Goal: Task Accomplishment & Management: Complete application form

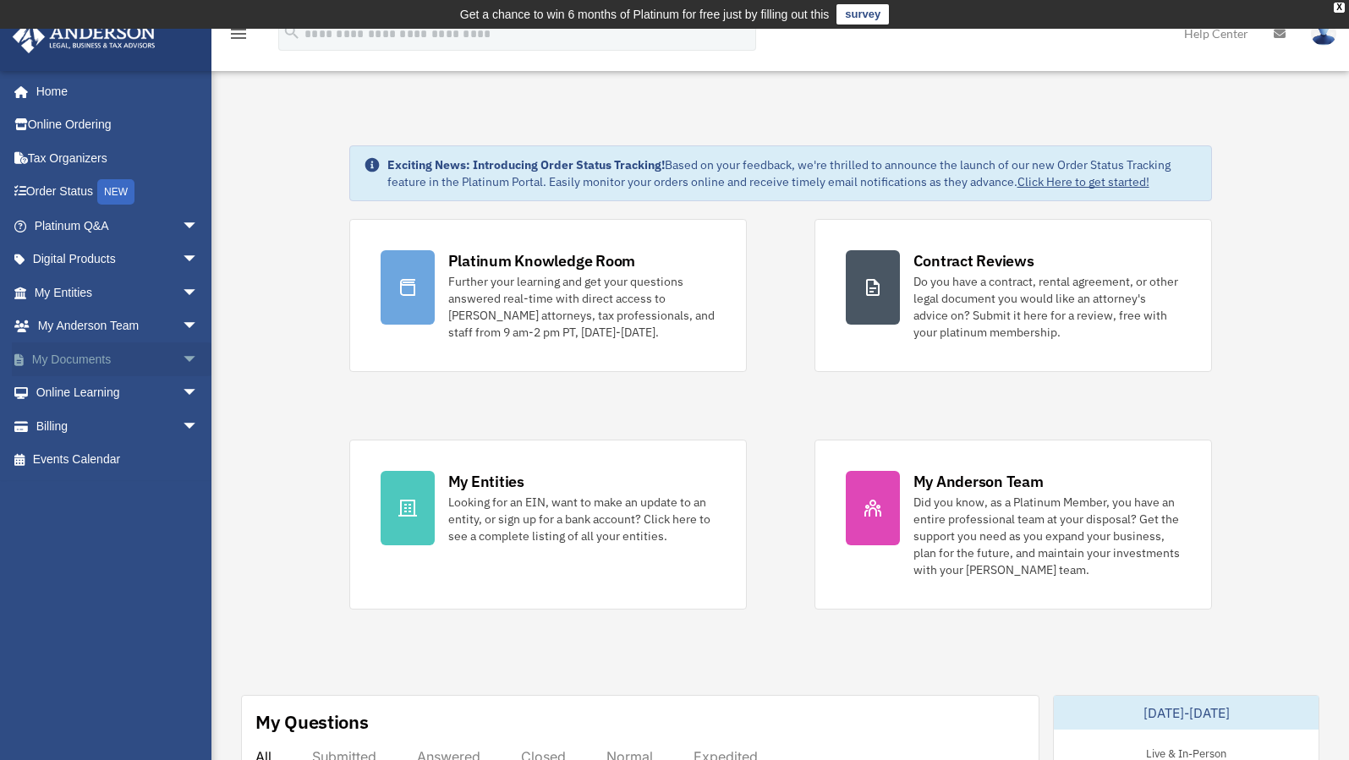
click at [182, 353] on span "arrow_drop_down" at bounding box center [199, 359] width 34 height 35
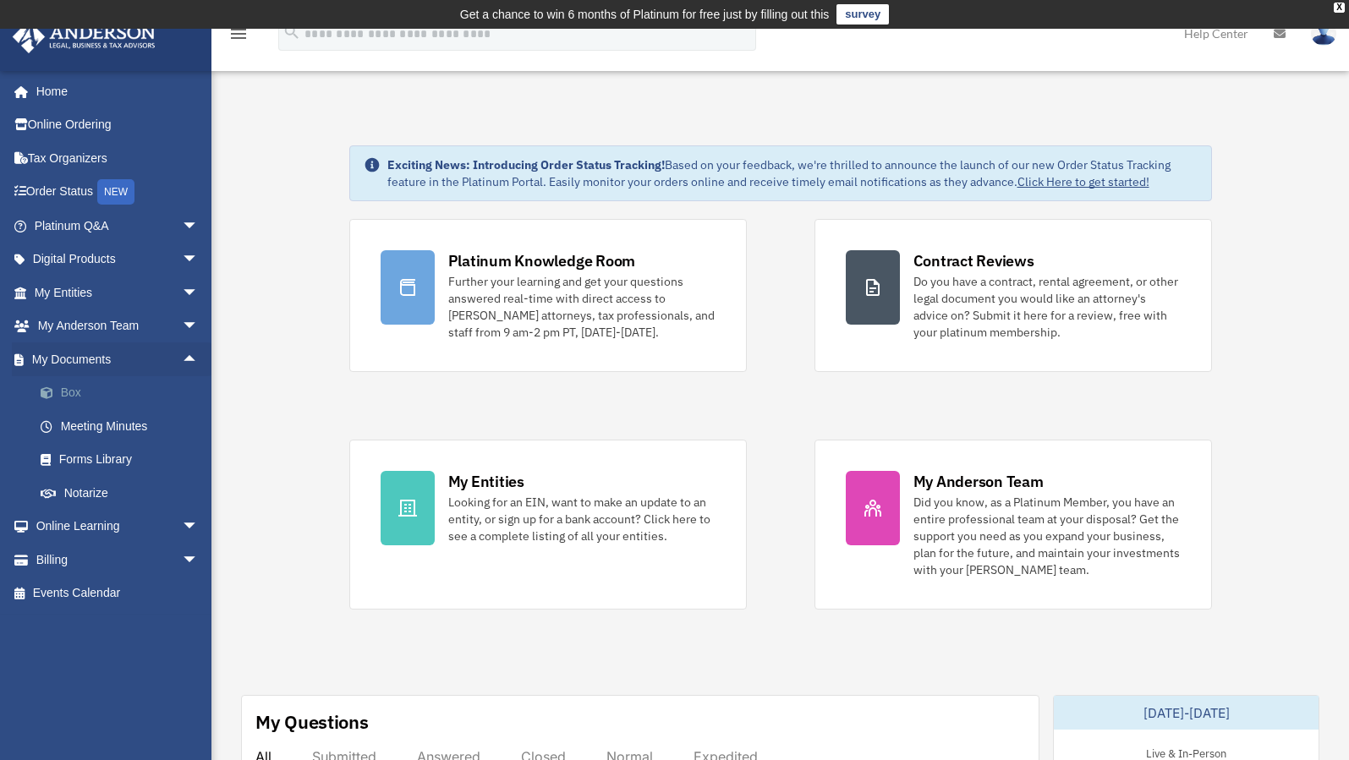
click at [116, 397] on link "Box" at bounding box center [124, 393] width 200 height 34
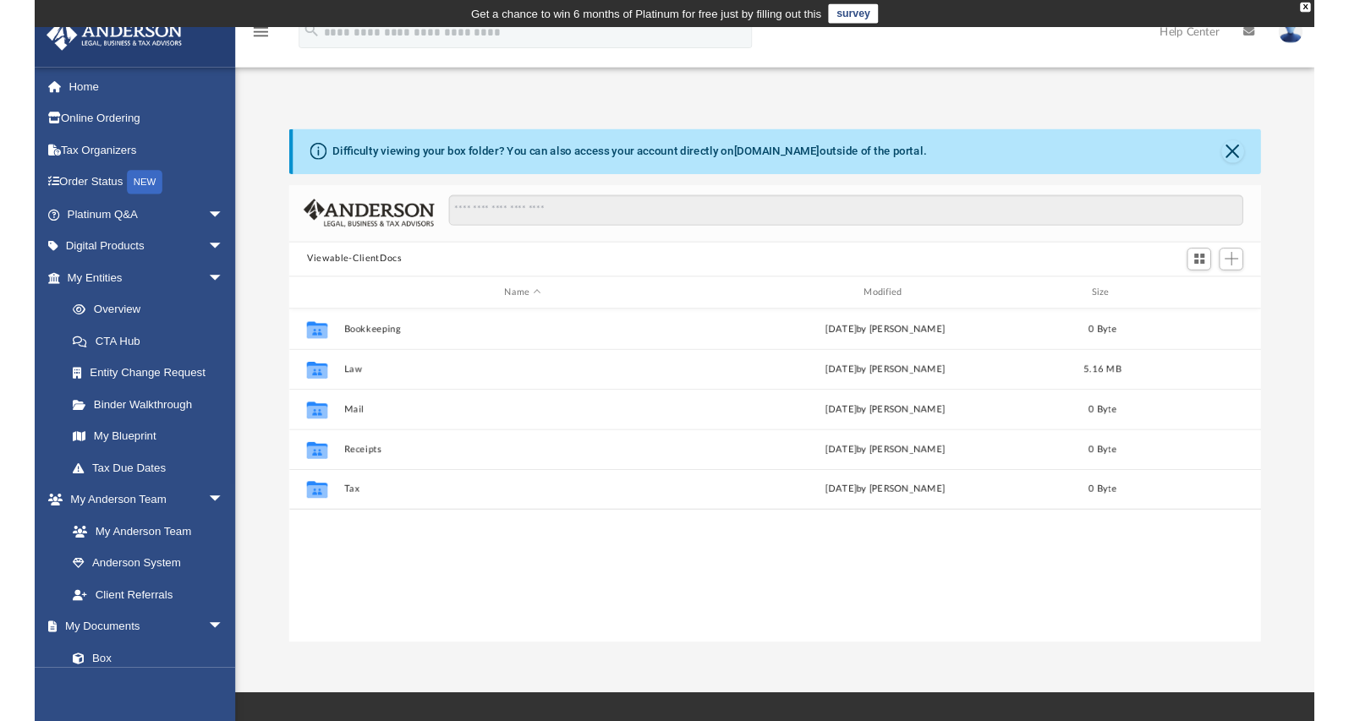
scroll to position [372, 1011]
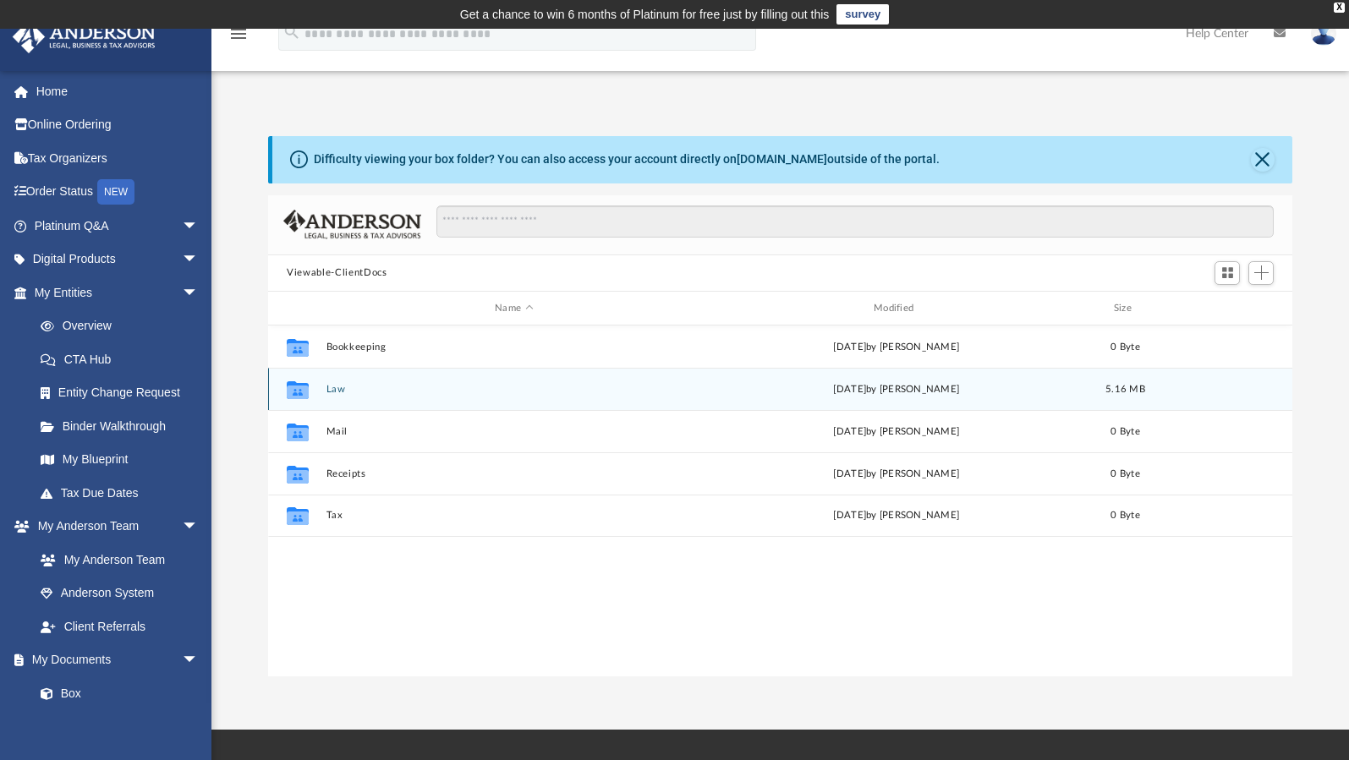
click at [315, 389] on div "Collaborated Folder" at bounding box center [298, 389] width 42 height 27
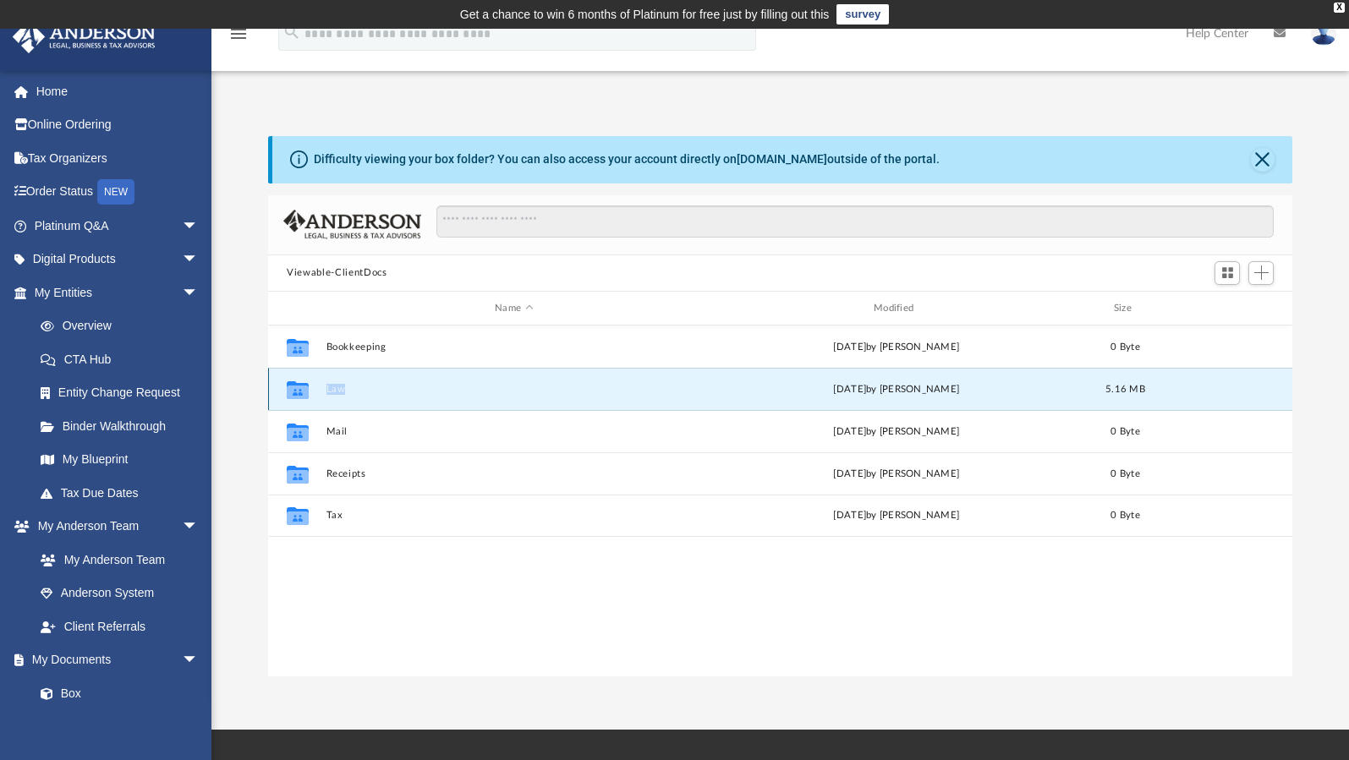
click at [315, 389] on div "Collaborated Folder" at bounding box center [298, 389] width 42 height 27
click at [291, 386] on icon "grid" at bounding box center [298, 393] width 22 height 14
click at [414, 387] on button "Law" at bounding box center [513, 389] width 375 height 11
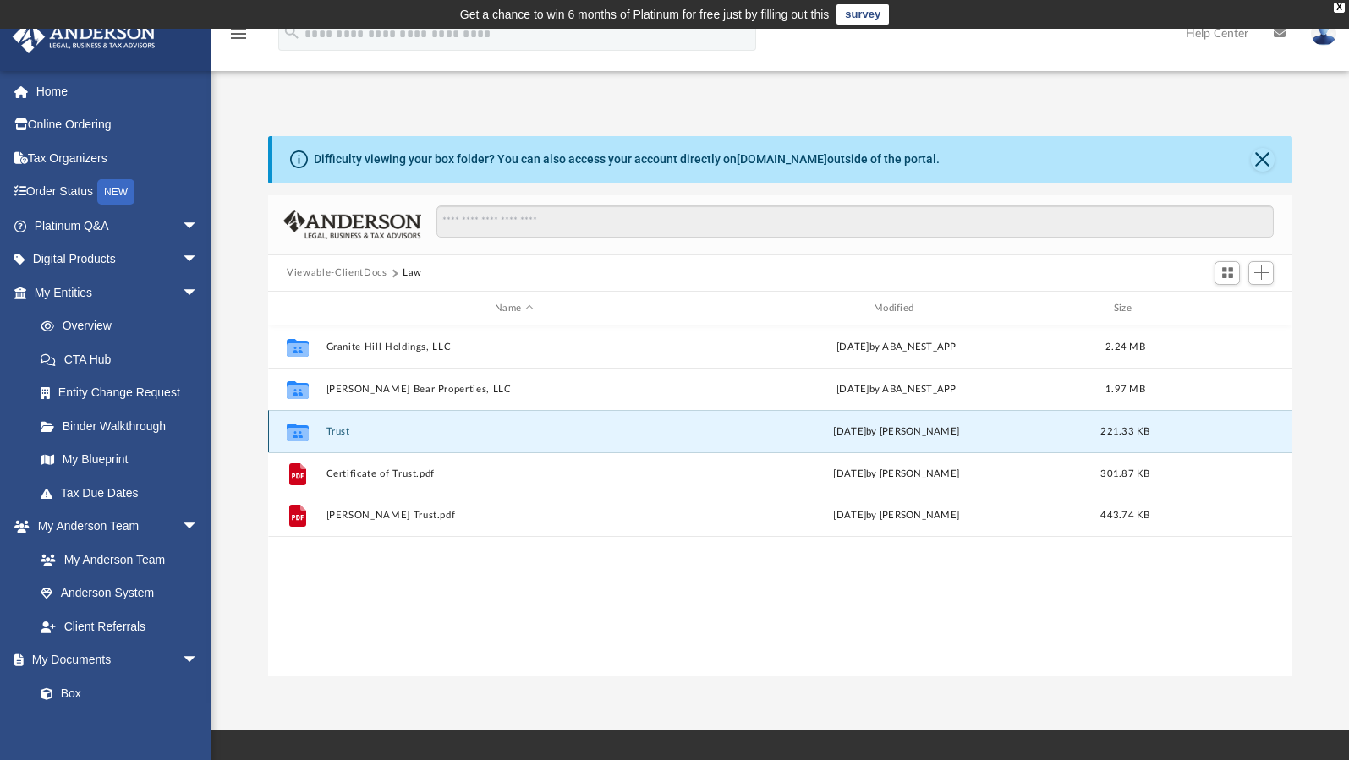
click at [448, 430] on button "Trust" at bounding box center [513, 431] width 375 height 11
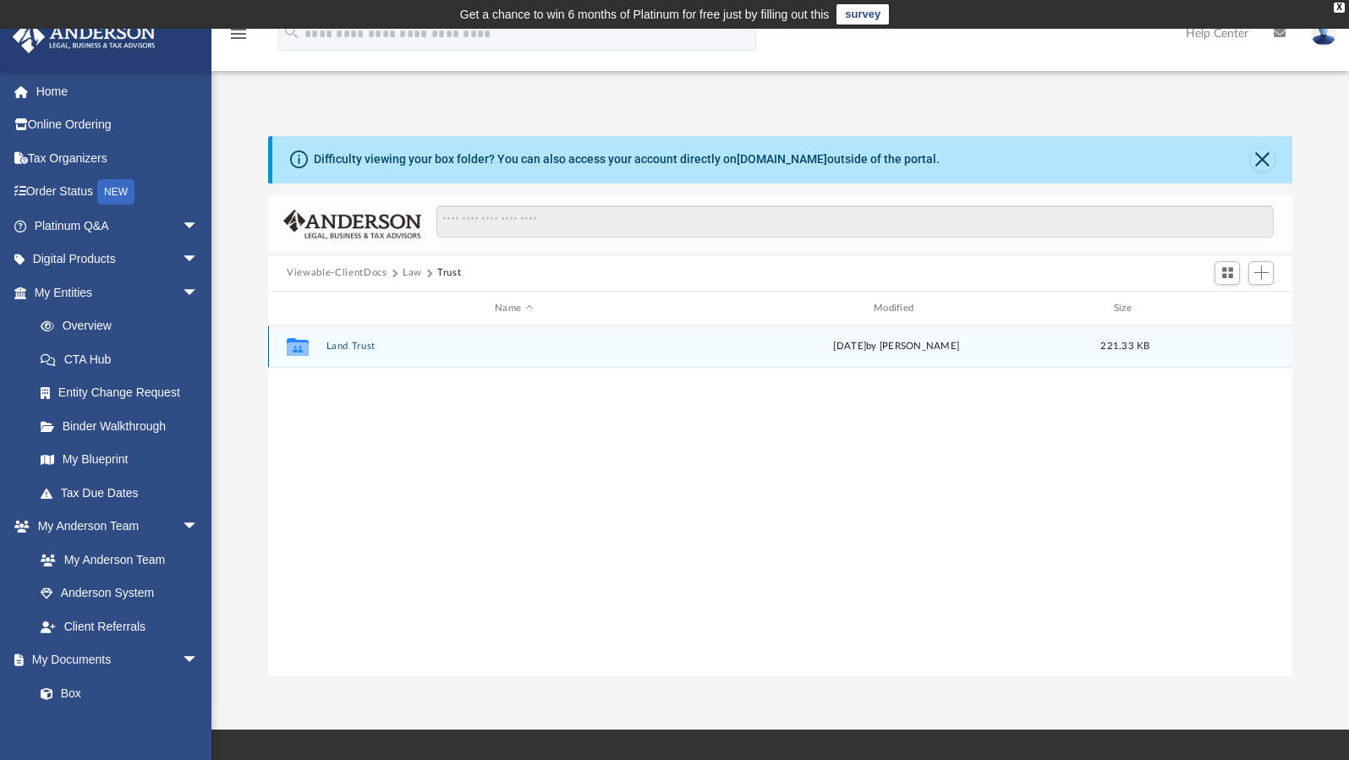
click at [435, 354] on div "Collaborated Folder Land Trust Tue Jun 24 2025 by Fe Fernandez 221.33 KB" at bounding box center [780, 347] width 1024 height 42
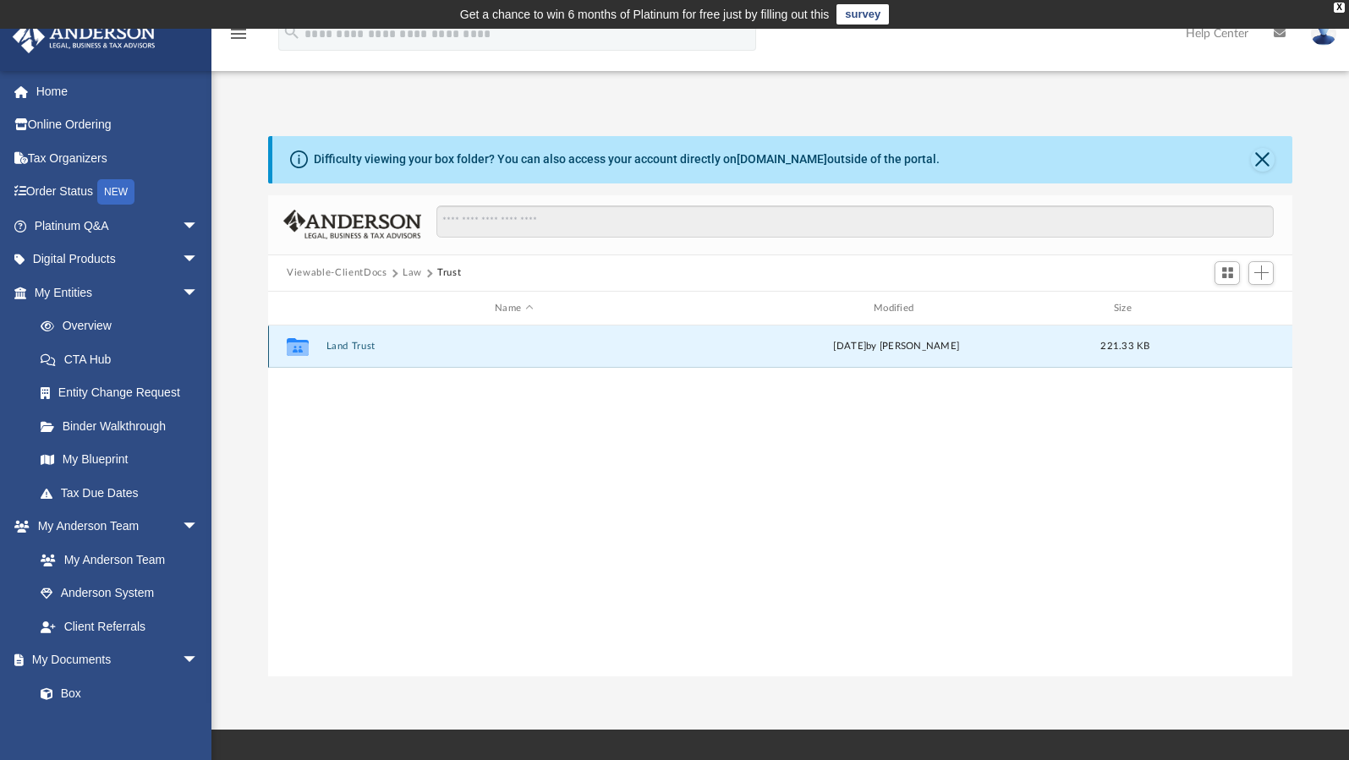
click at [435, 354] on div "Collaborated Folder Land Trust Tue Jun 24 2025 by Fe Fernandez 221.33 KB" at bounding box center [780, 347] width 1024 height 42
click at [435, 353] on div "Collaborated Folder Land Trust Tue Jun 24 2025 by Fe Fernandez 221.33 KB" at bounding box center [780, 347] width 1024 height 42
click at [296, 348] on icon "grid" at bounding box center [298, 347] width 22 height 18
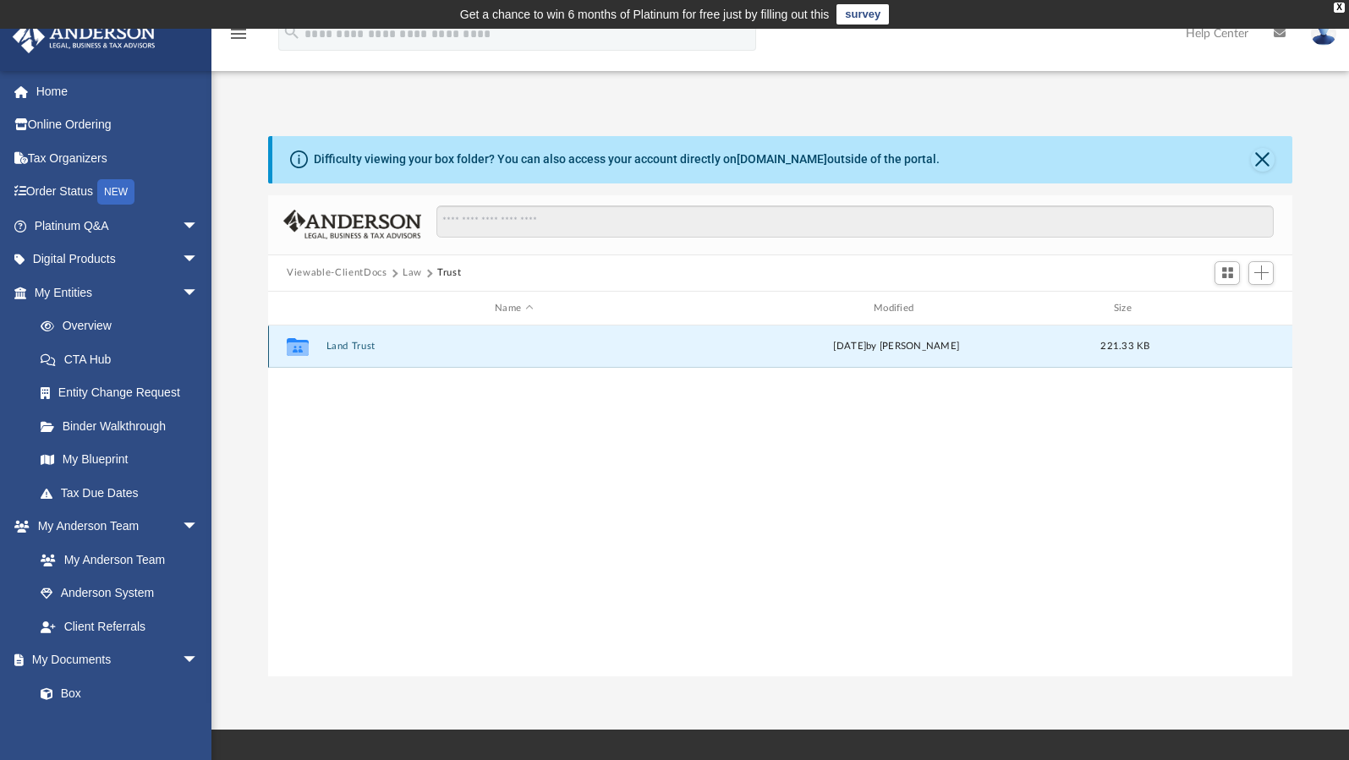
click at [296, 348] on icon "grid" at bounding box center [298, 347] width 22 height 18
click at [1338, 9] on div "X" at bounding box center [1339, 8] width 11 height 10
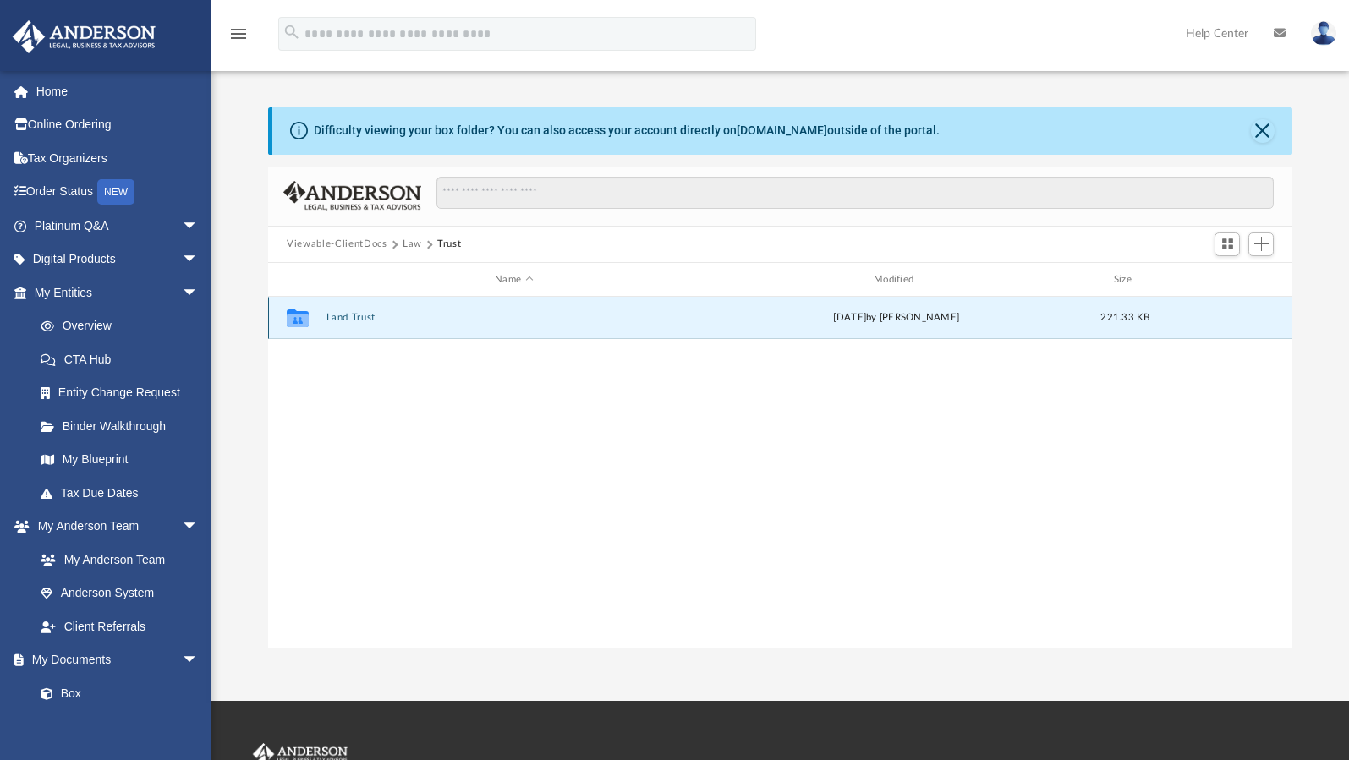
click at [644, 323] on button "Land Trust" at bounding box center [513, 318] width 375 height 11
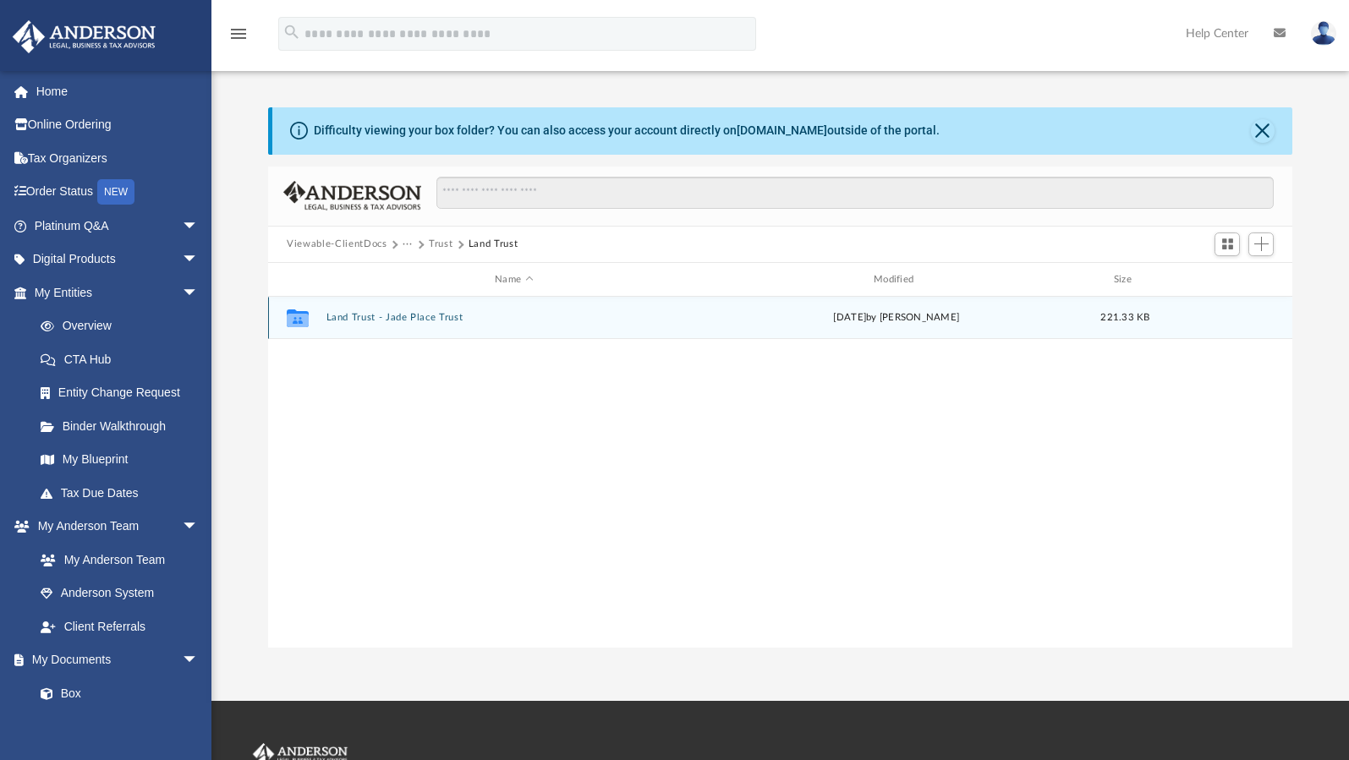
click at [668, 319] on button "Land Trust - Jade Place Trust" at bounding box center [513, 318] width 375 height 11
click at [668, 319] on button "Jade Place Trust.pdf" at bounding box center [513, 318] width 375 height 11
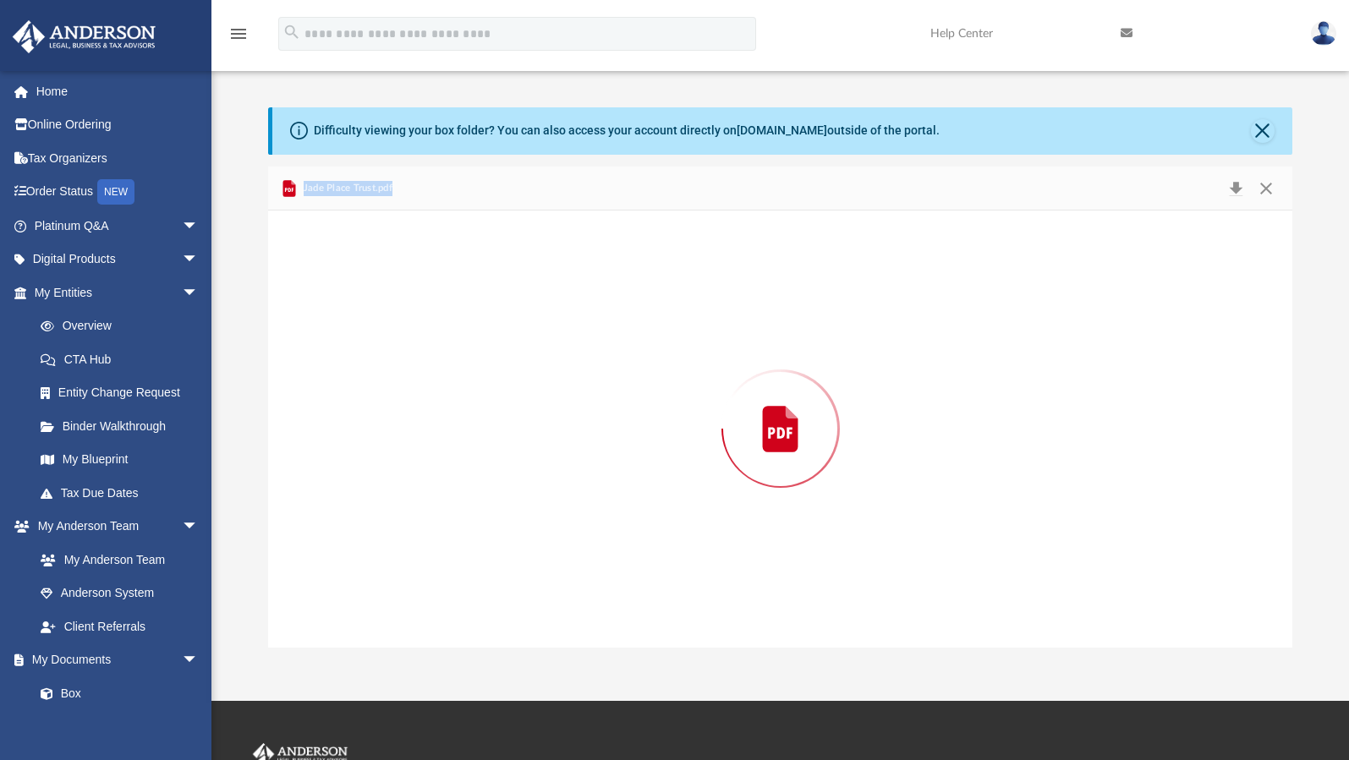
click at [668, 319] on div "Preview" at bounding box center [780, 429] width 1024 height 436
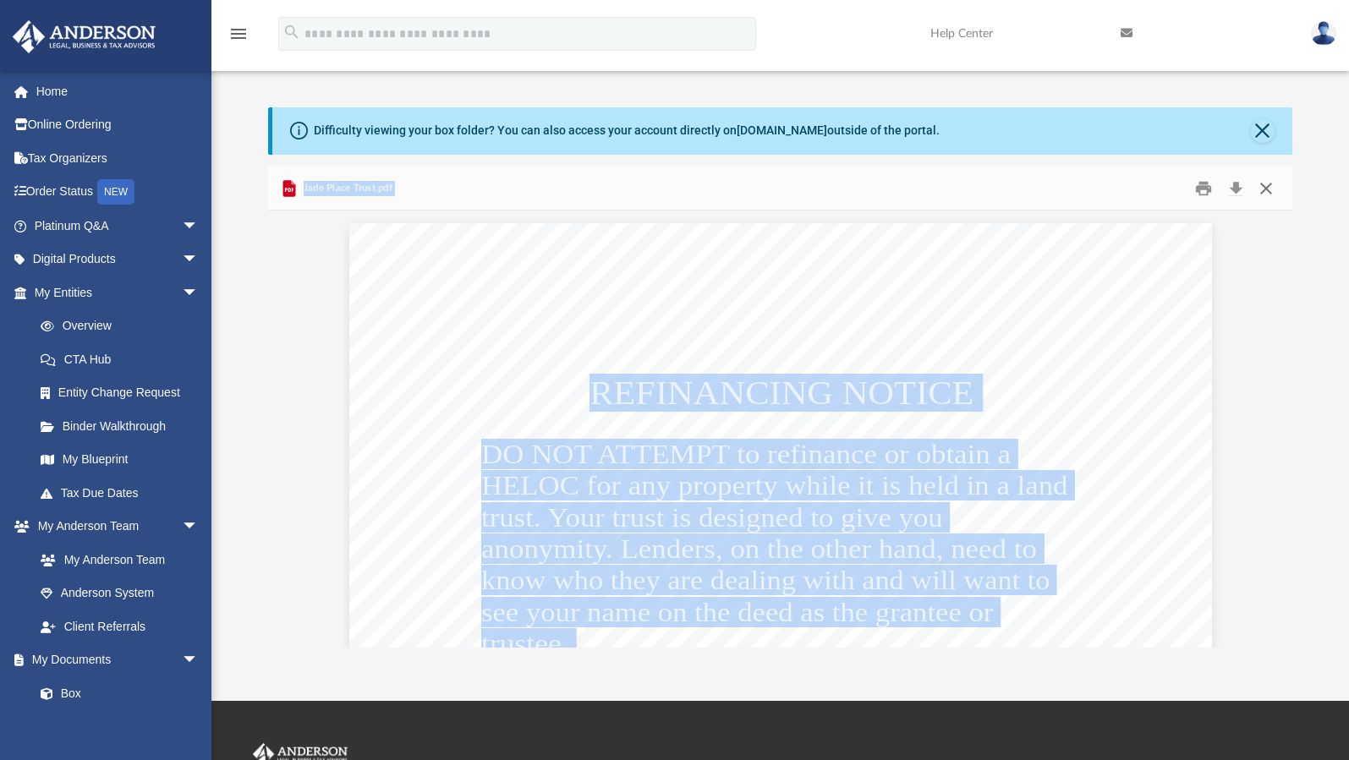
click at [1265, 186] on button "Close" at bounding box center [1265, 188] width 30 height 26
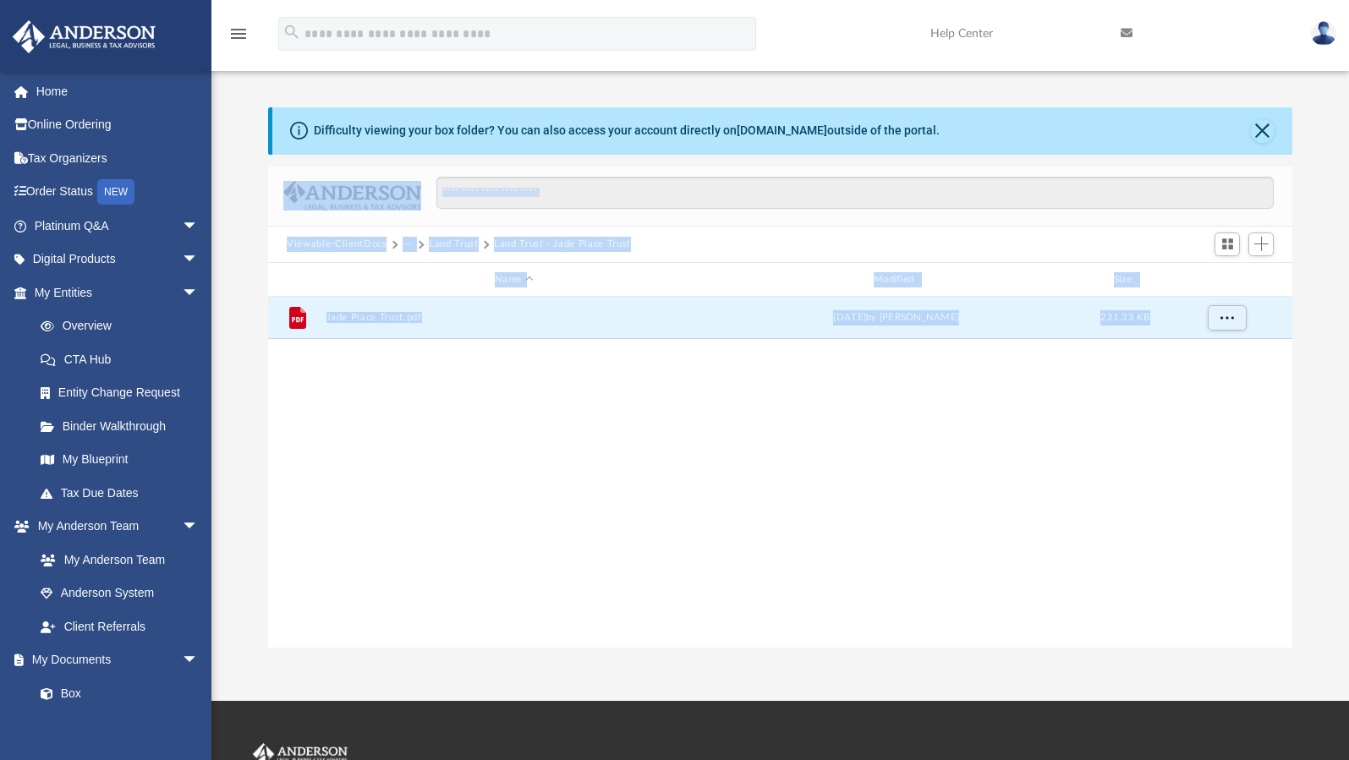
click at [458, 238] on button "Land Trust" at bounding box center [454, 244] width 50 height 15
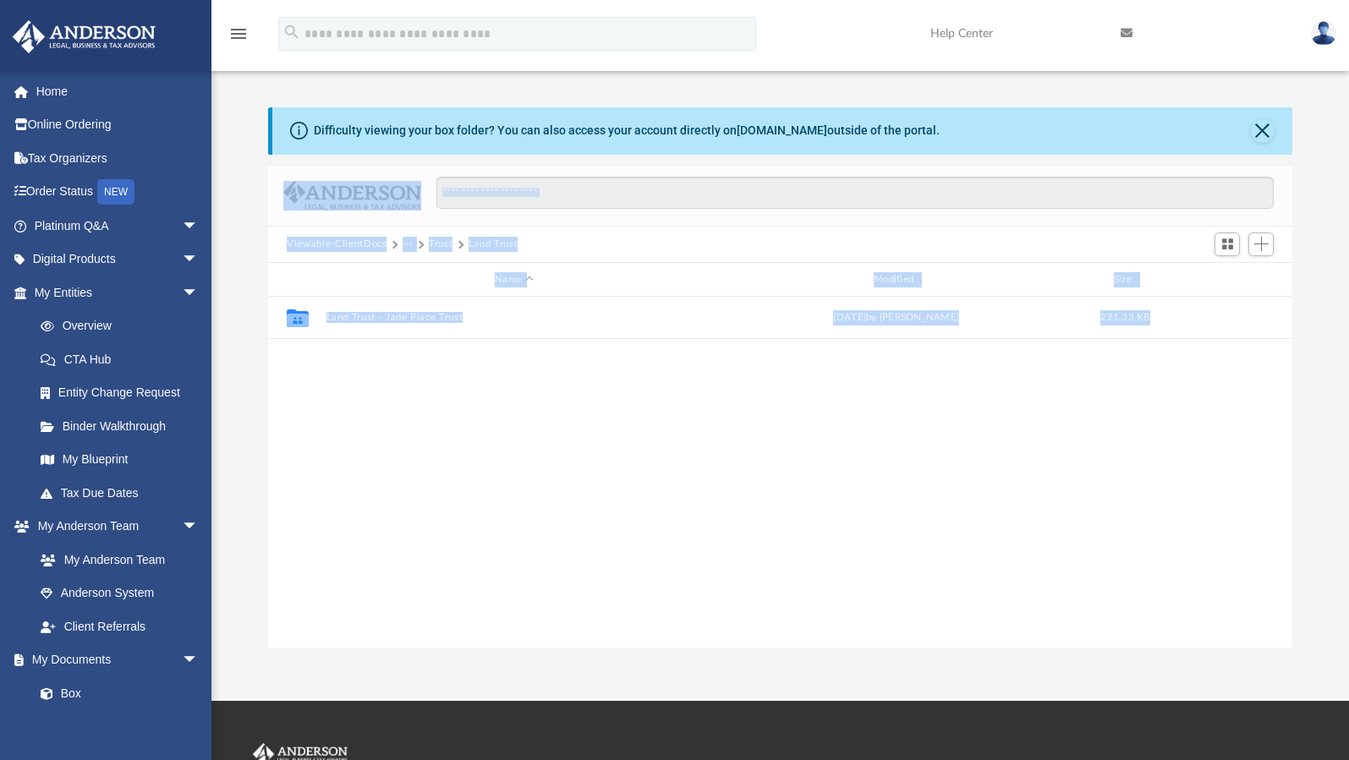
click at [443, 247] on button "Trust" at bounding box center [441, 244] width 24 height 15
click at [407, 246] on button "Law" at bounding box center [412, 244] width 19 height 15
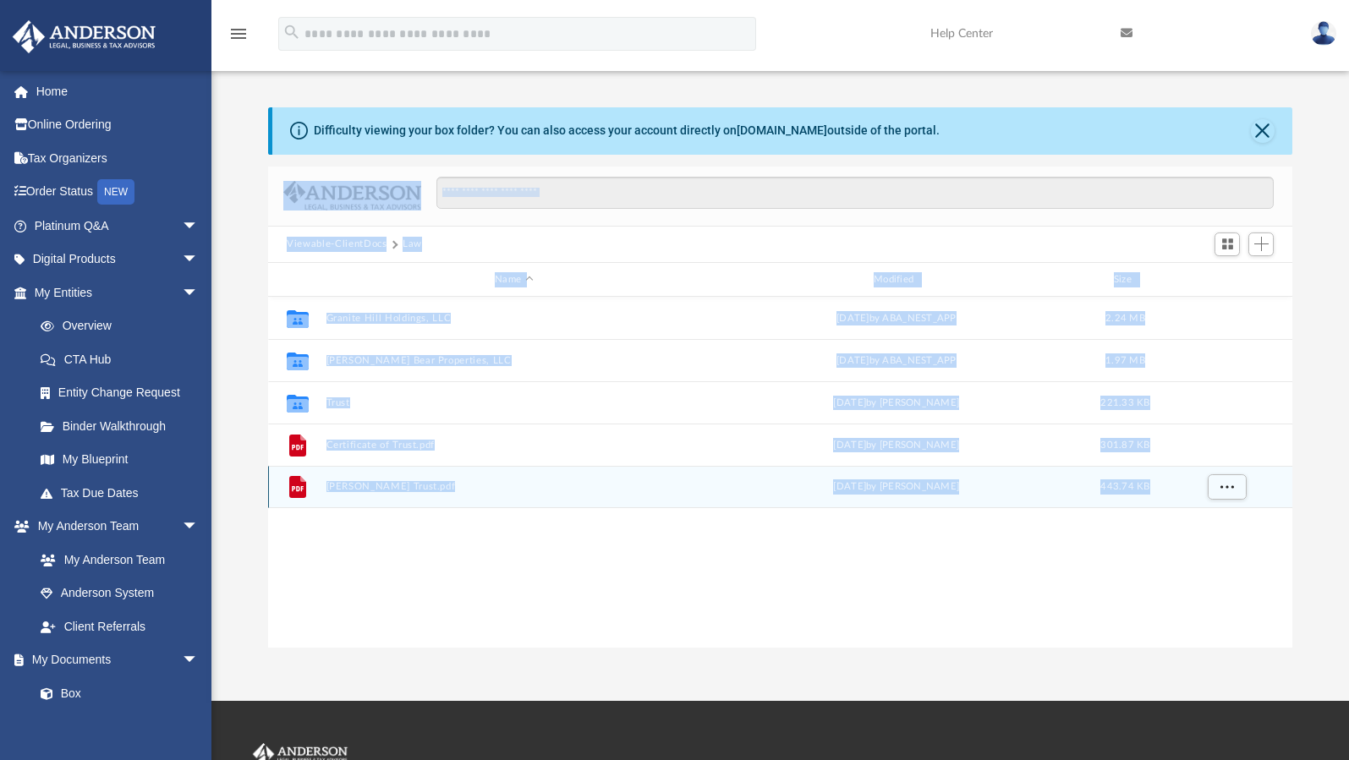
click at [580, 487] on button "[PERSON_NAME] Trust.pdf" at bounding box center [513, 487] width 375 height 11
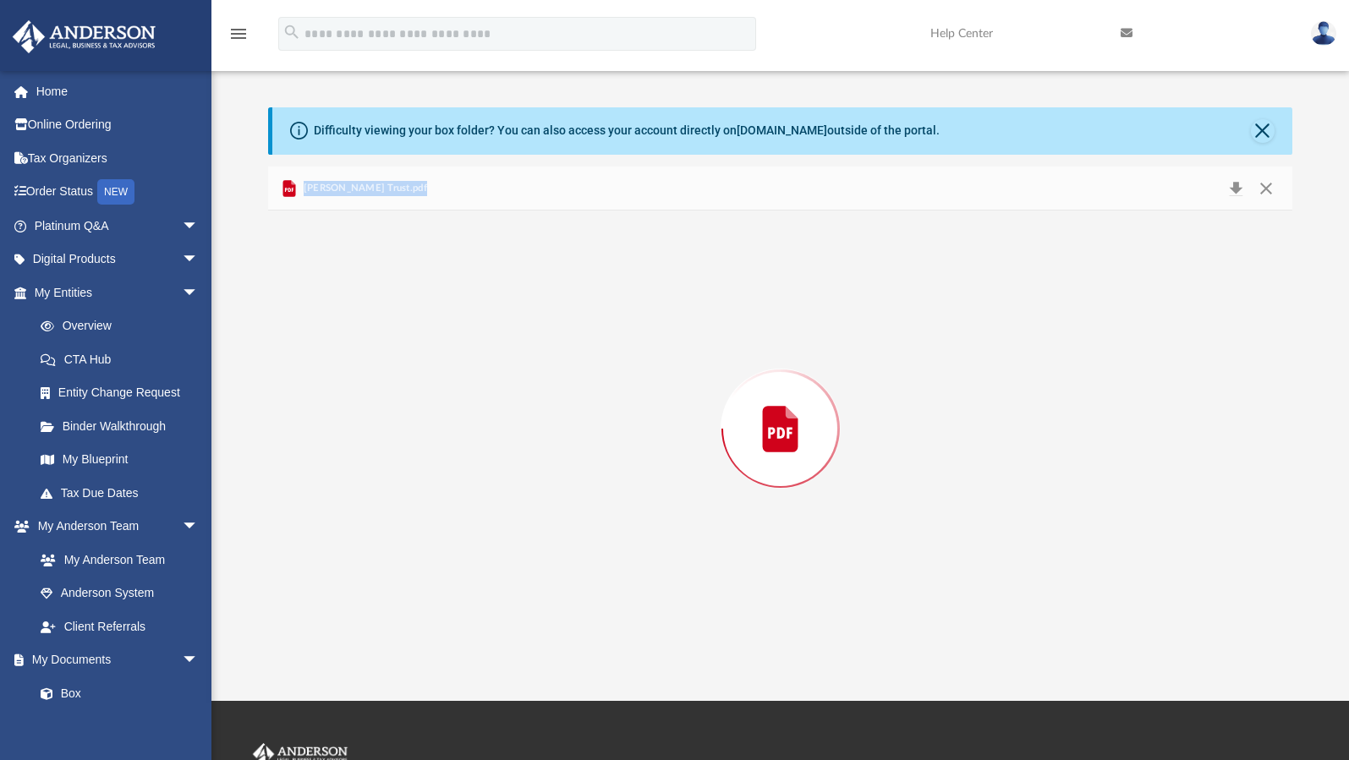
click at [580, 487] on div "Preview" at bounding box center [780, 429] width 1024 height 436
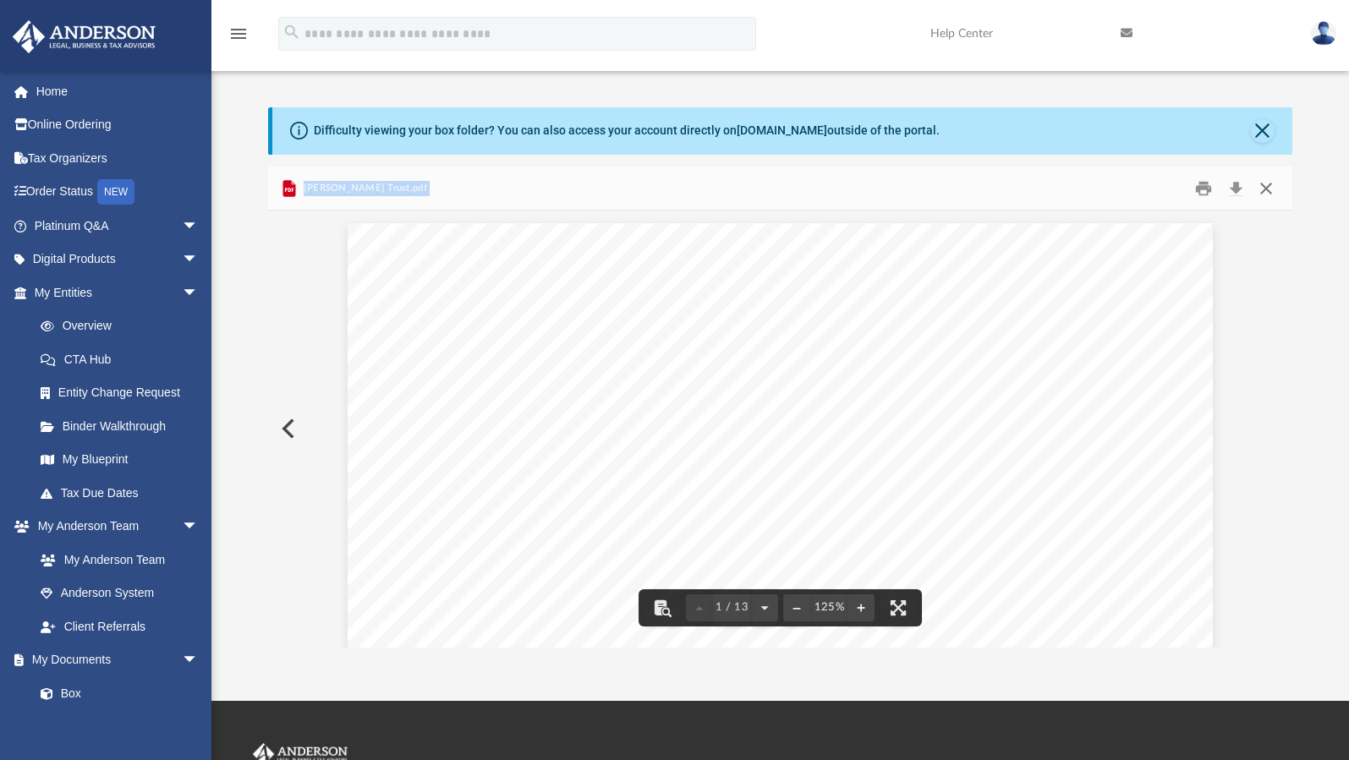
click at [1264, 188] on button "Close" at bounding box center [1265, 188] width 30 height 26
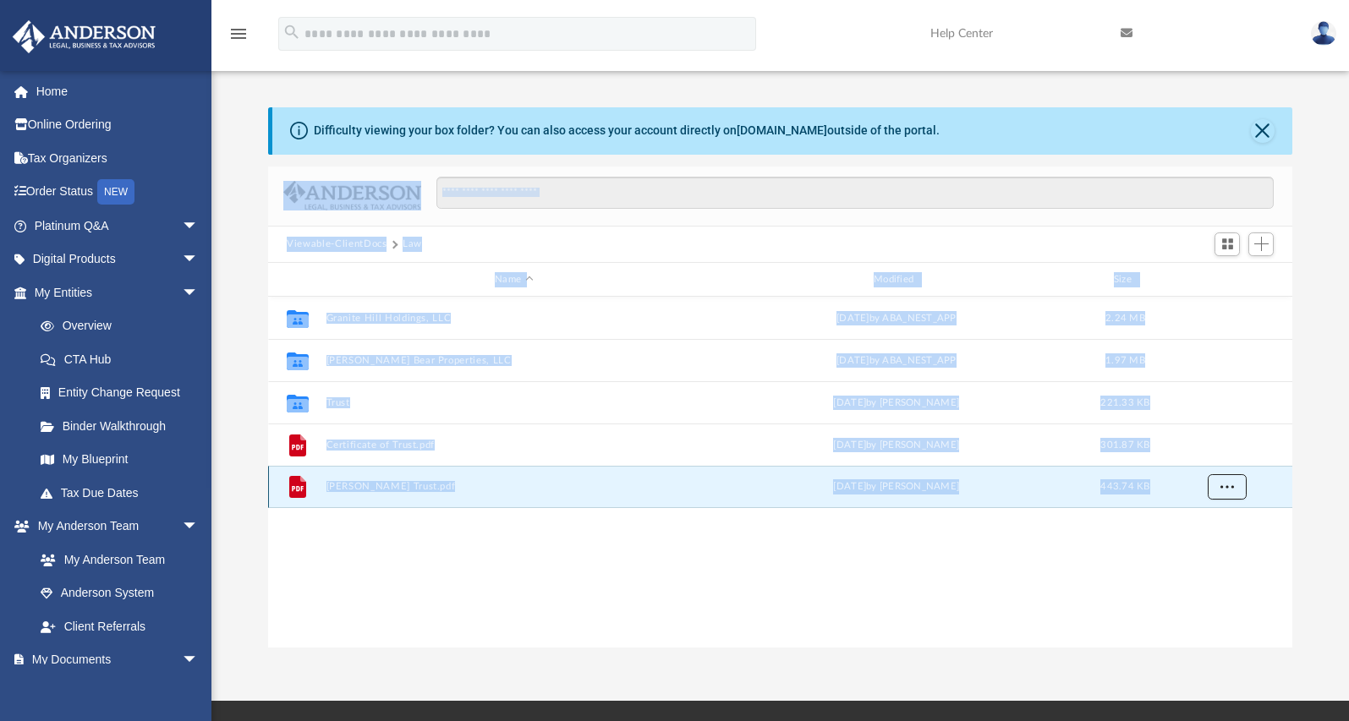
click at [1229, 485] on span "More options" at bounding box center [1227, 486] width 14 height 9
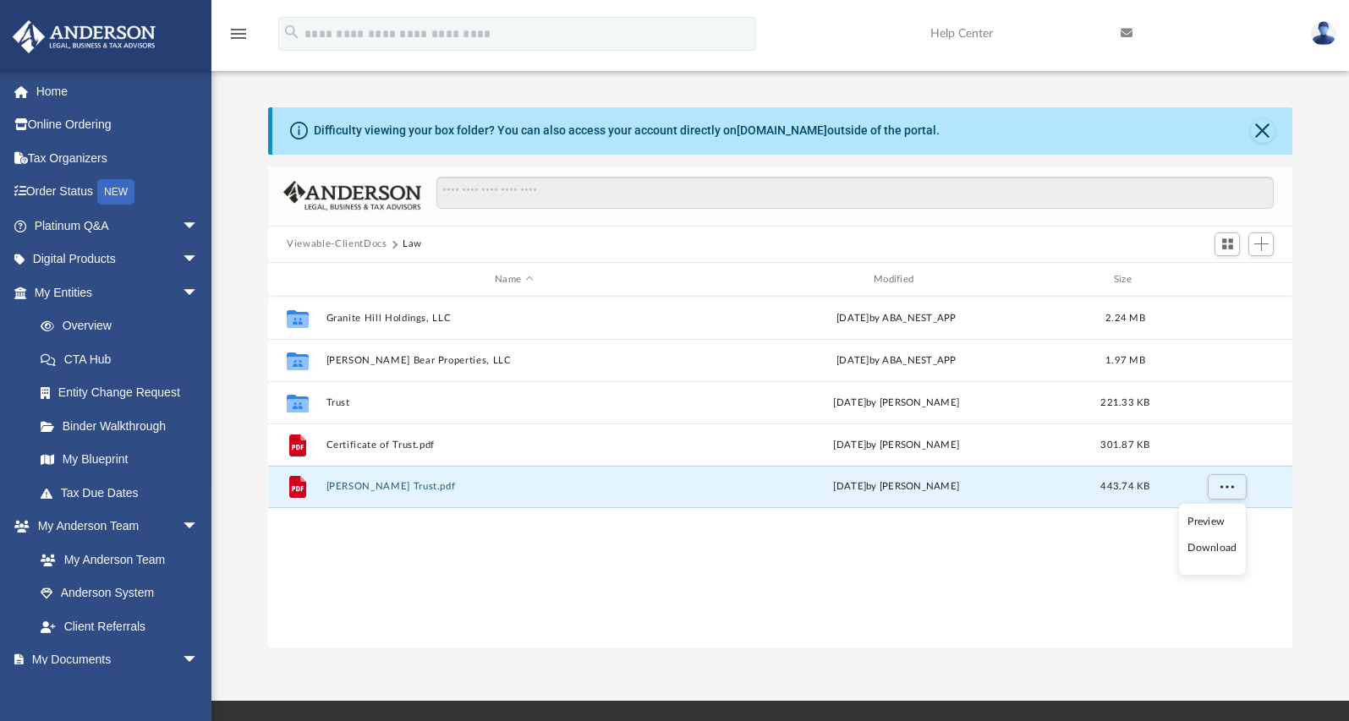
click at [1213, 547] on li "Download" at bounding box center [1211, 549] width 49 height 18
click at [107, 490] on link "Tax Due Dates" at bounding box center [124, 493] width 200 height 34
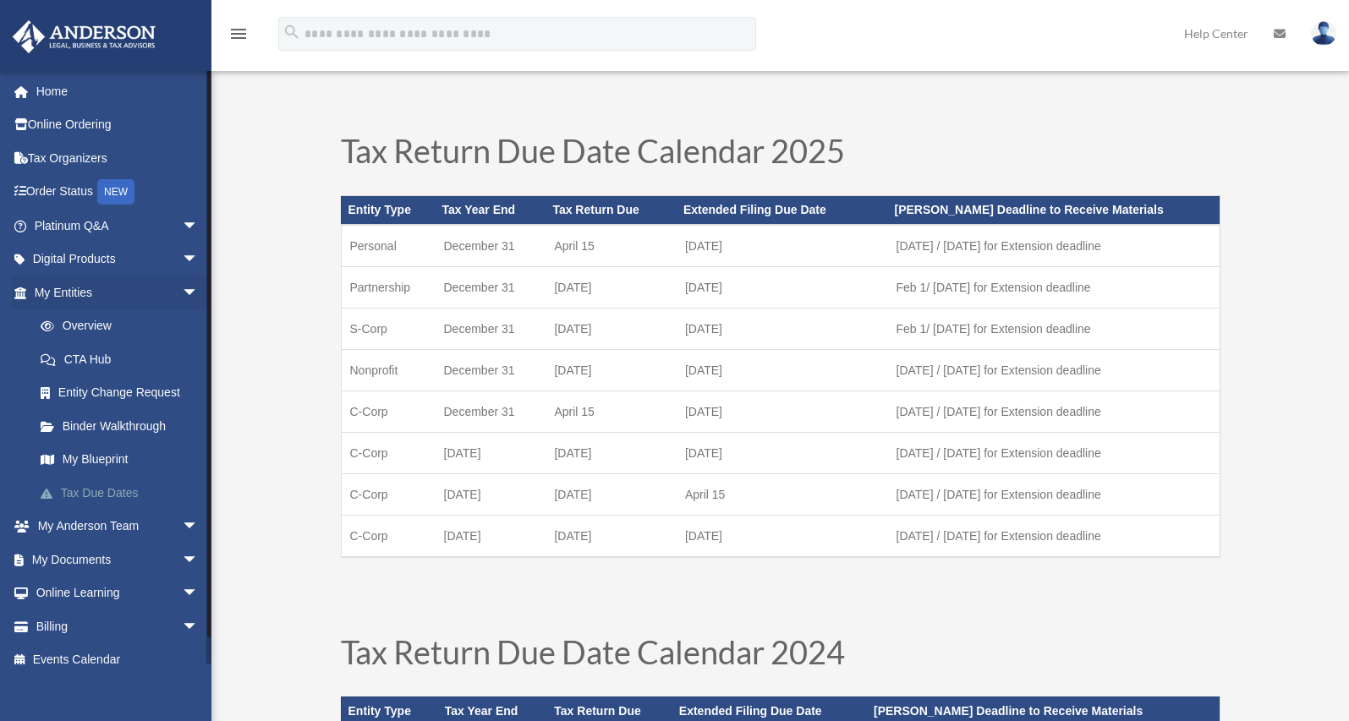
click at [123, 492] on link "Tax Due Dates" at bounding box center [124, 493] width 200 height 34
click at [124, 522] on link "My [PERSON_NAME] Team arrow_drop_down" at bounding box center [118, 527] width 212 height 34
click at [115, 559] on link "My Documents arrow_drop_down" at bounding box center [118, 560] width 212 height 34
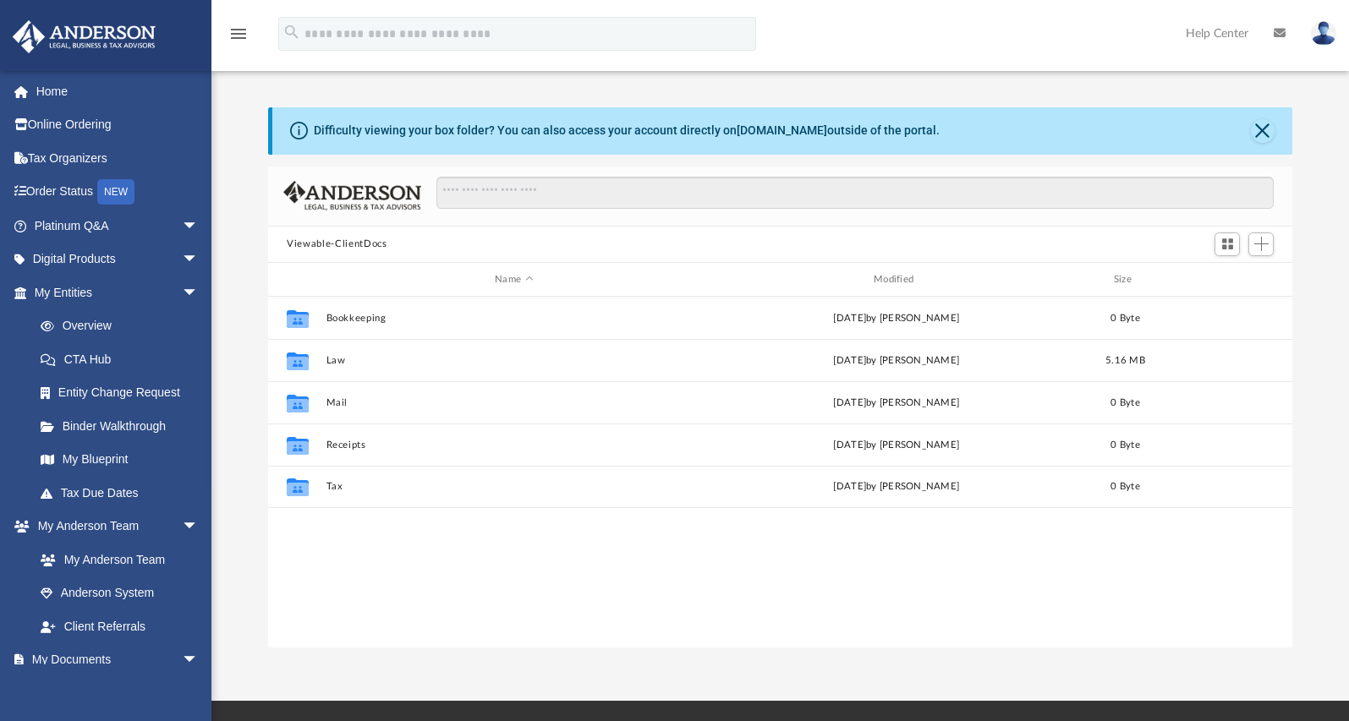
scroll to position [372, 1011]
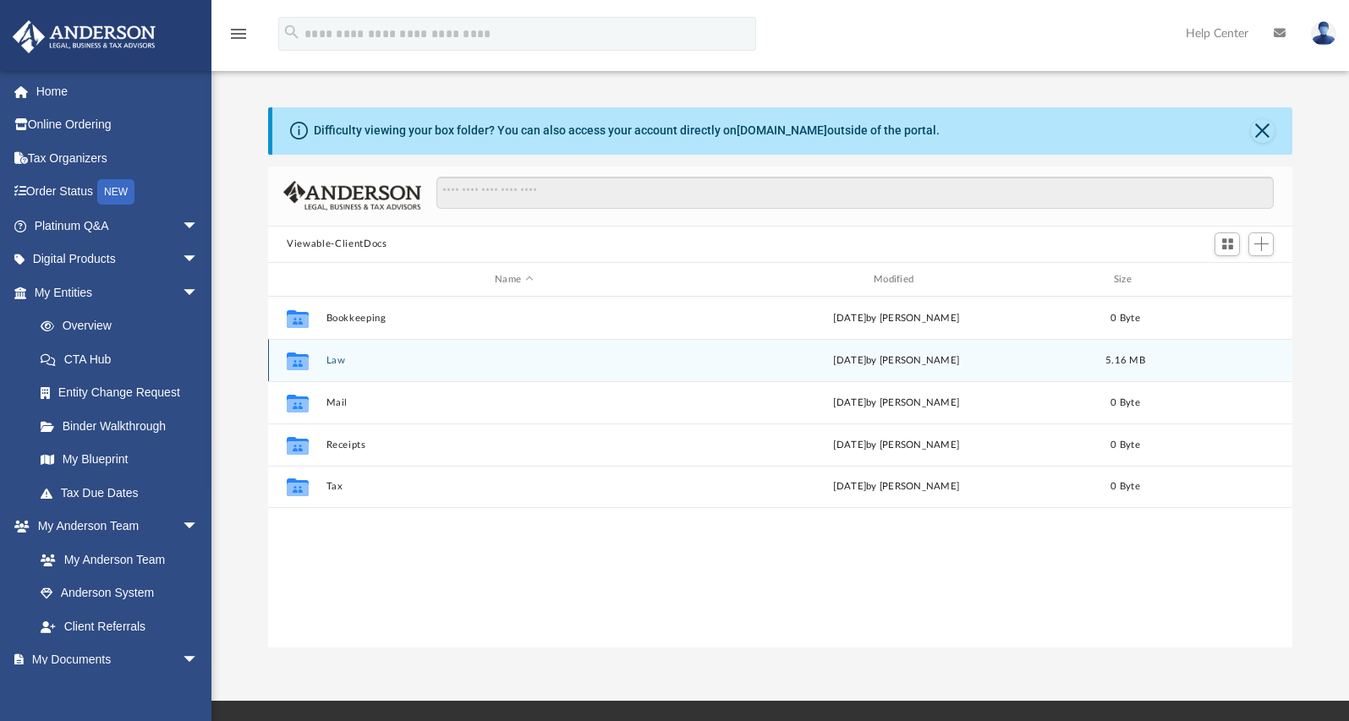
click at [331, 359] on button "Law" at bounding box center [513, 360] width 375 height 11
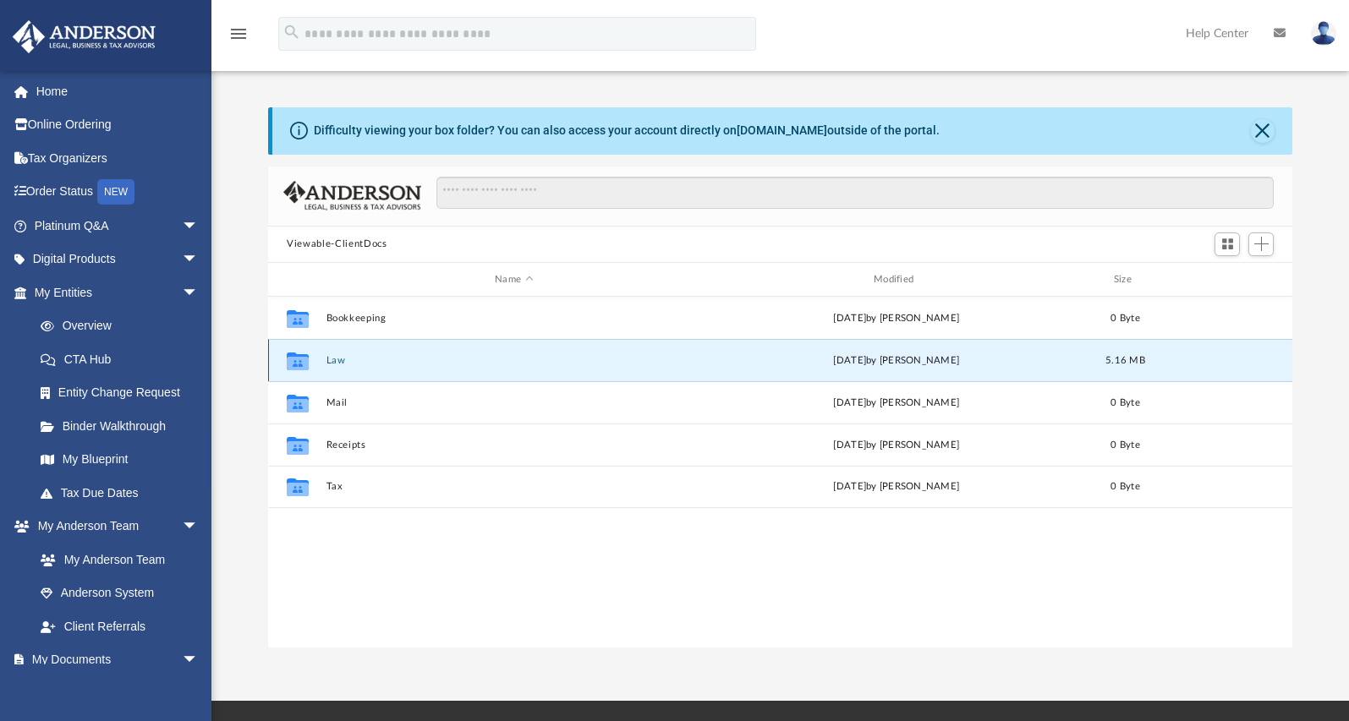
click at [331, 359] on button "Law" at bounding box center [513, 360] width 375 height 11
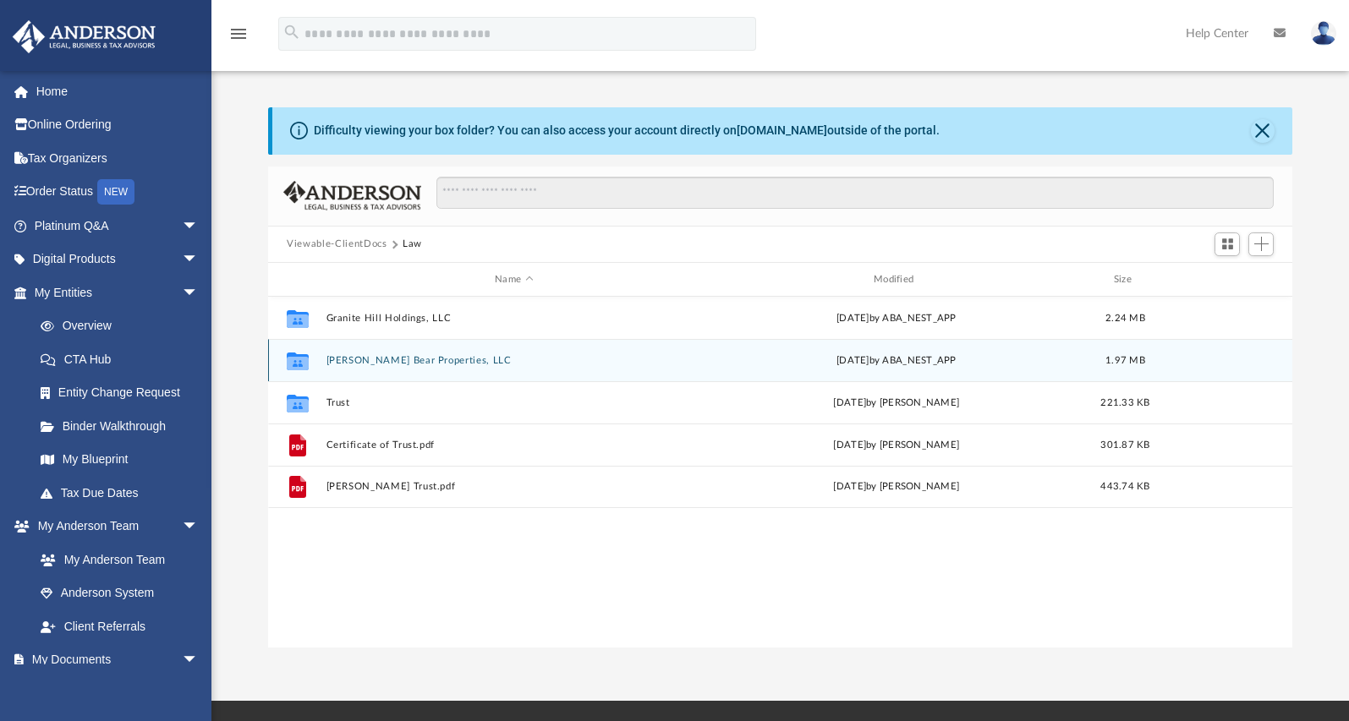
click at [663, 350] on div "Collaborated Folder Johnny Bear Properties, LLC Thu Jun 5 2025 by ABA_NEST_APP …" at bounding box center [780, 360] width 1024 height 42
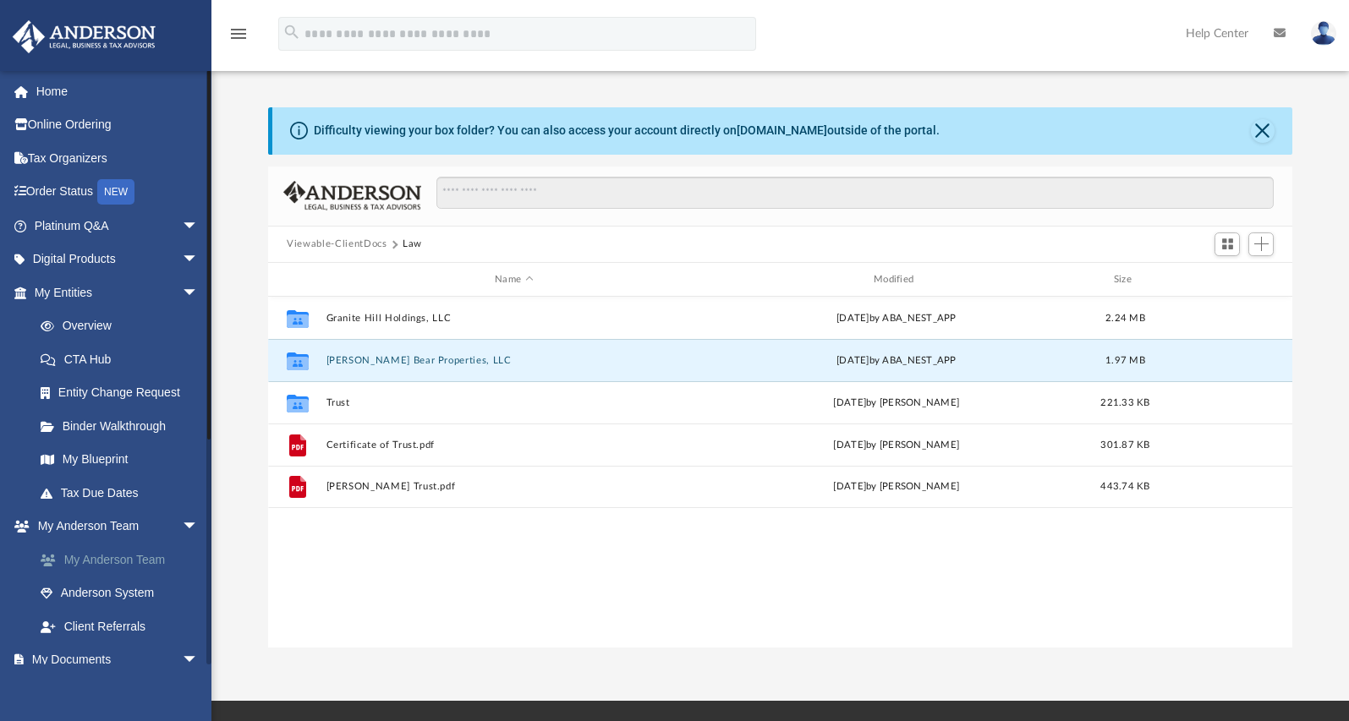
click at [130, 556] on link "My Anderson Team" at bounding box center [124, 560] width 200 height 34
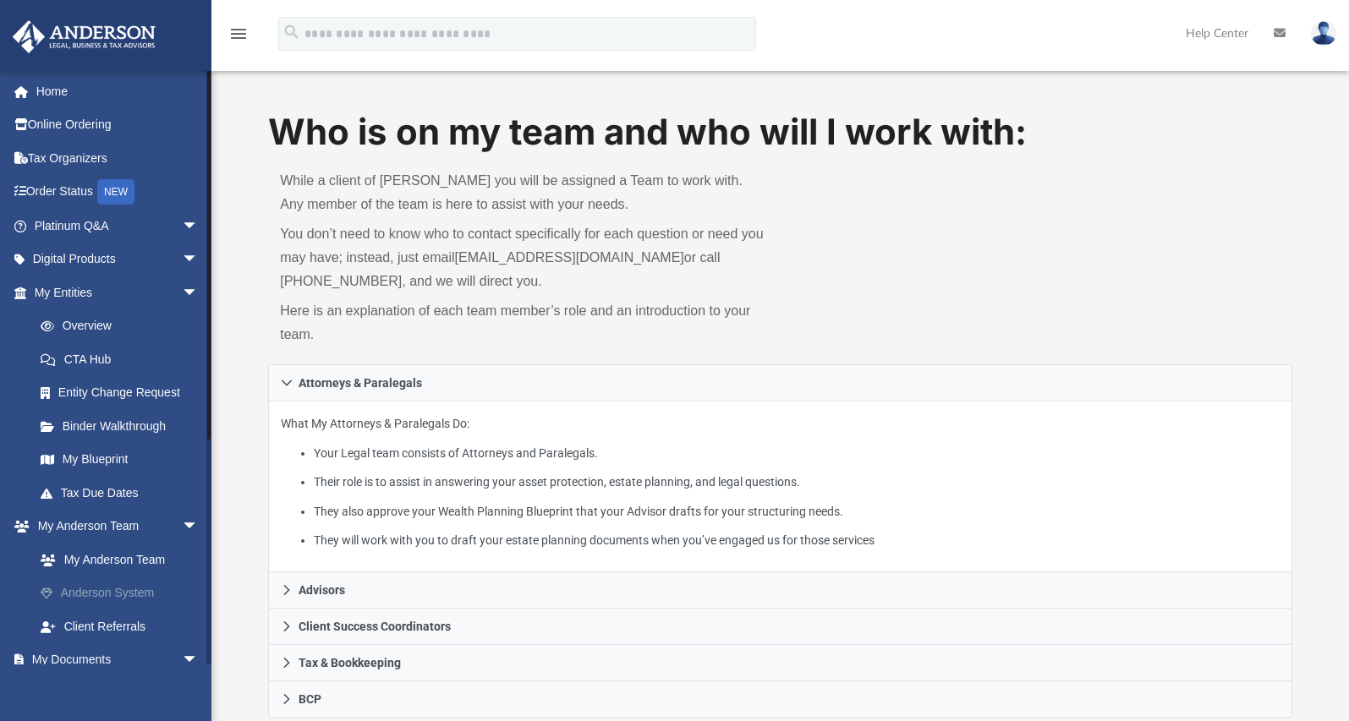
click at [121, 588] on link "Anderson System" at bounding box center [124, 594] width 200 height 34
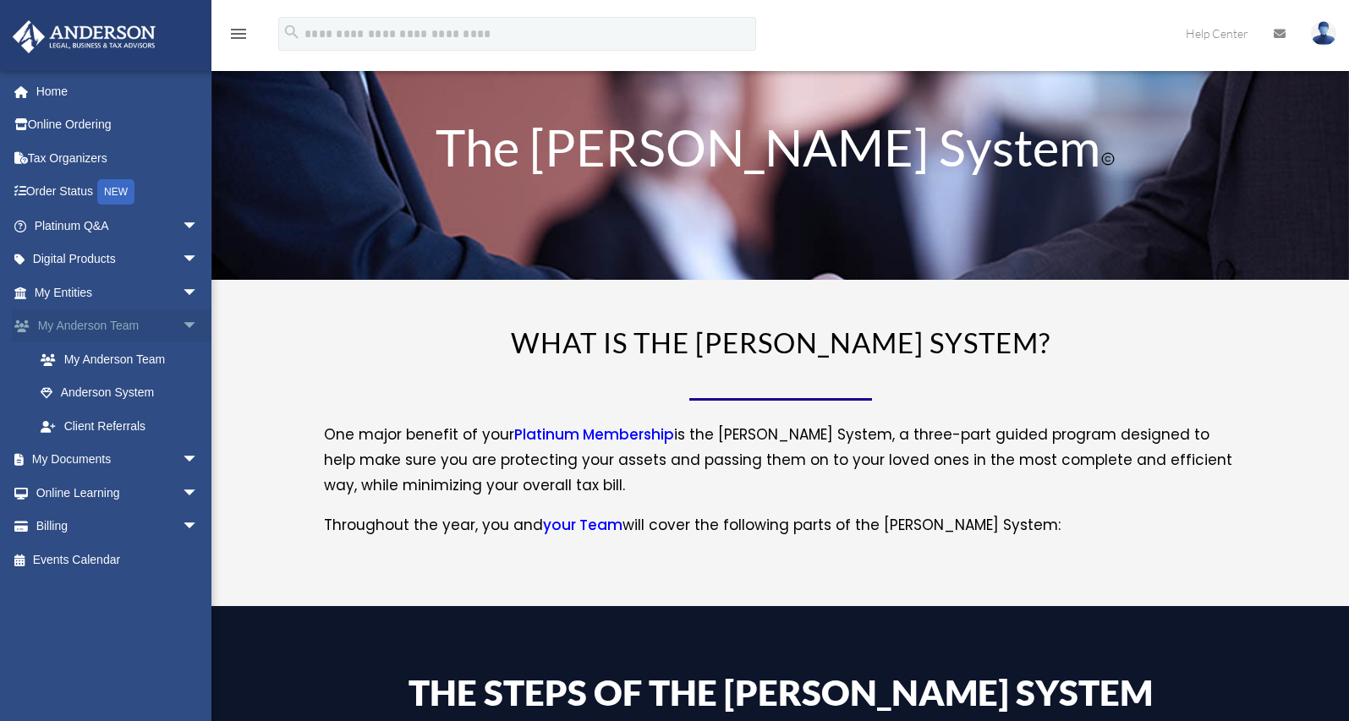
click at [182, 323] on span "arrow_drop_down" at bounding box center [199, 326] width 34 height 35
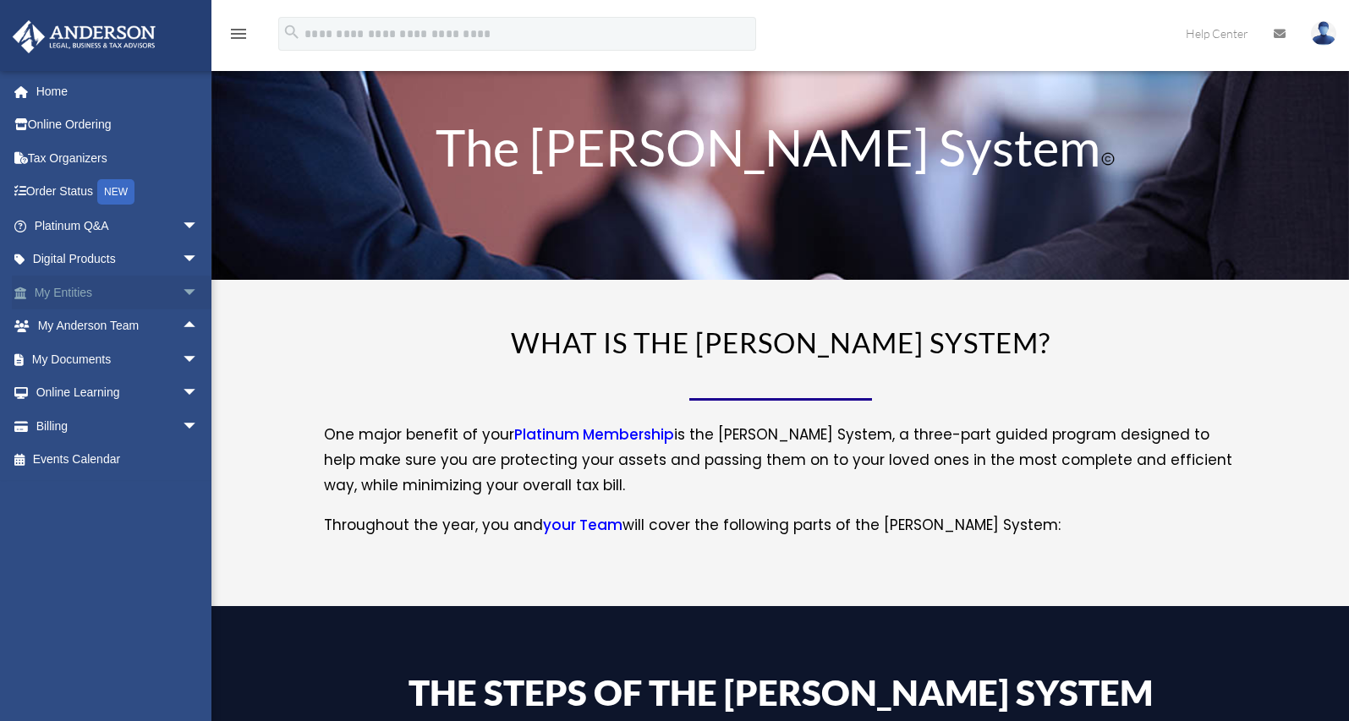
click at [182, 288] on span "arrow_drop_down" at bounding box center [199, 293] width 34 height 35
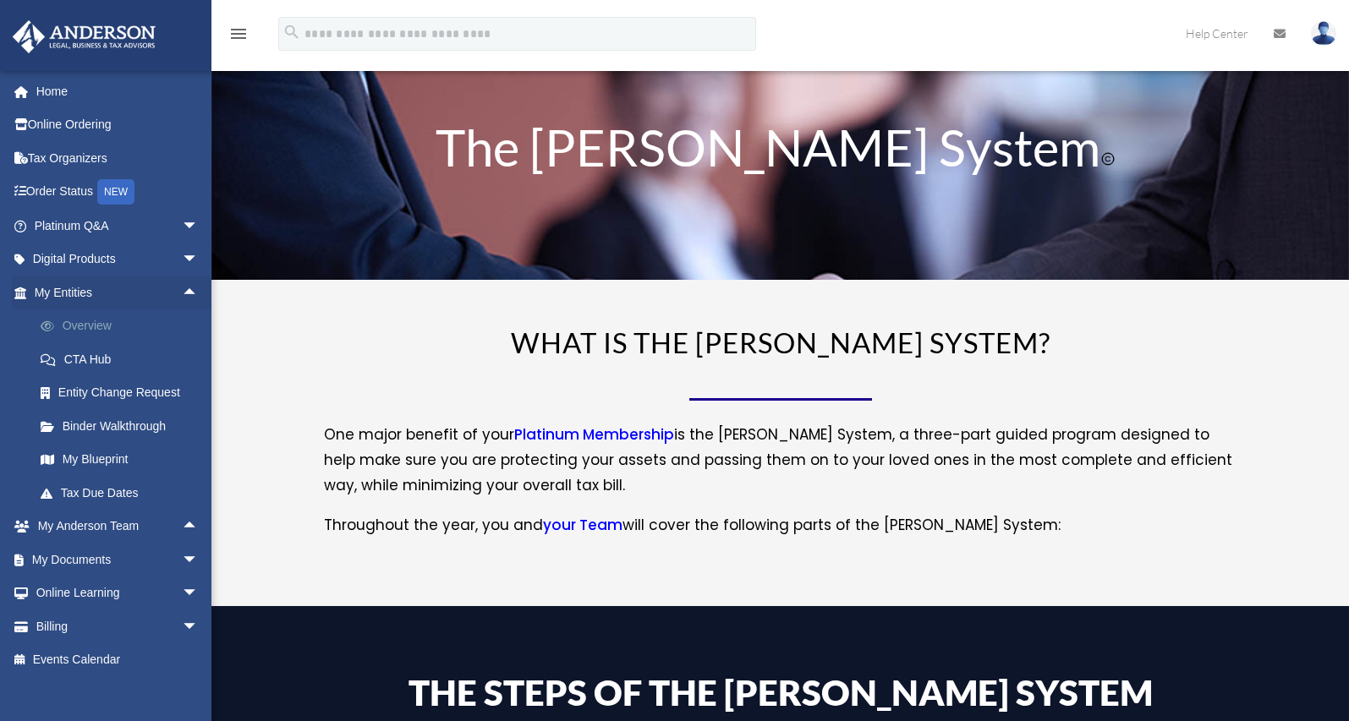
click at [102, 326] on link "Overview" at bounding box center [124, 326] width 200 height 34
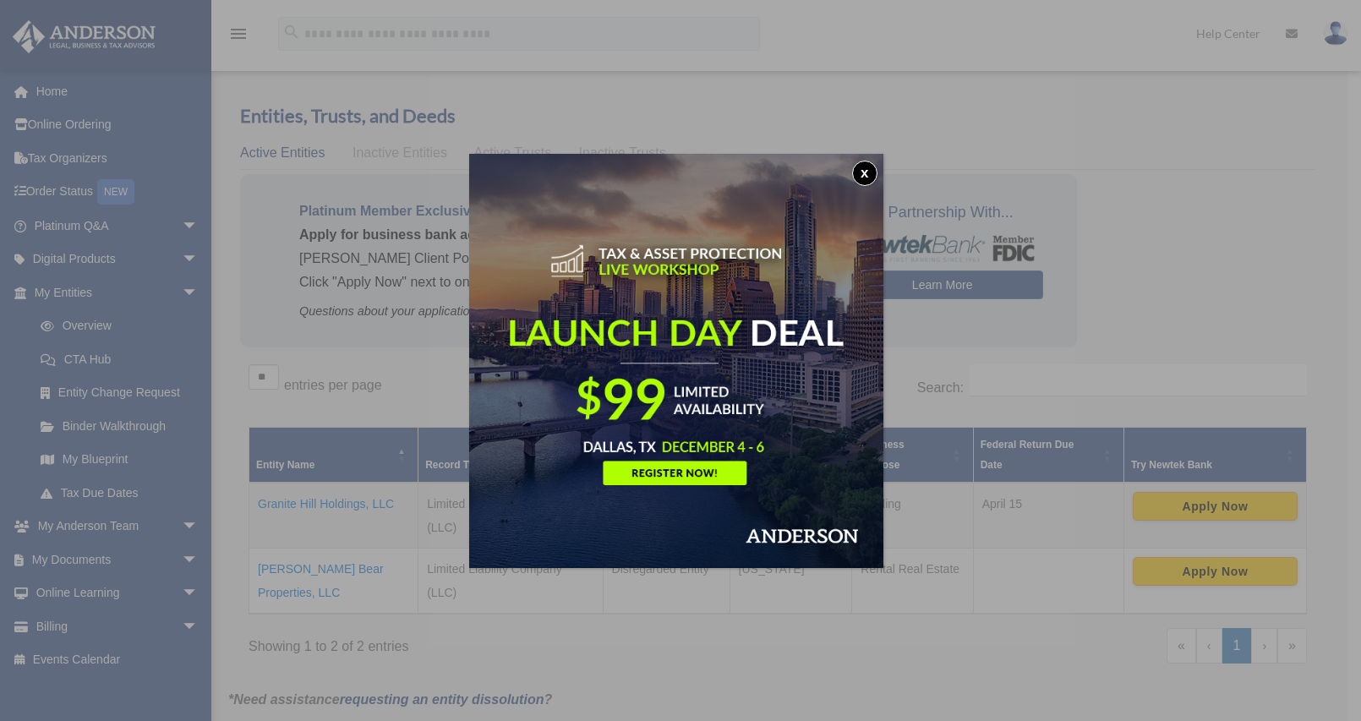
click at [873, 172] on button "x" at bounding box center [864, 173] width 25 height 25
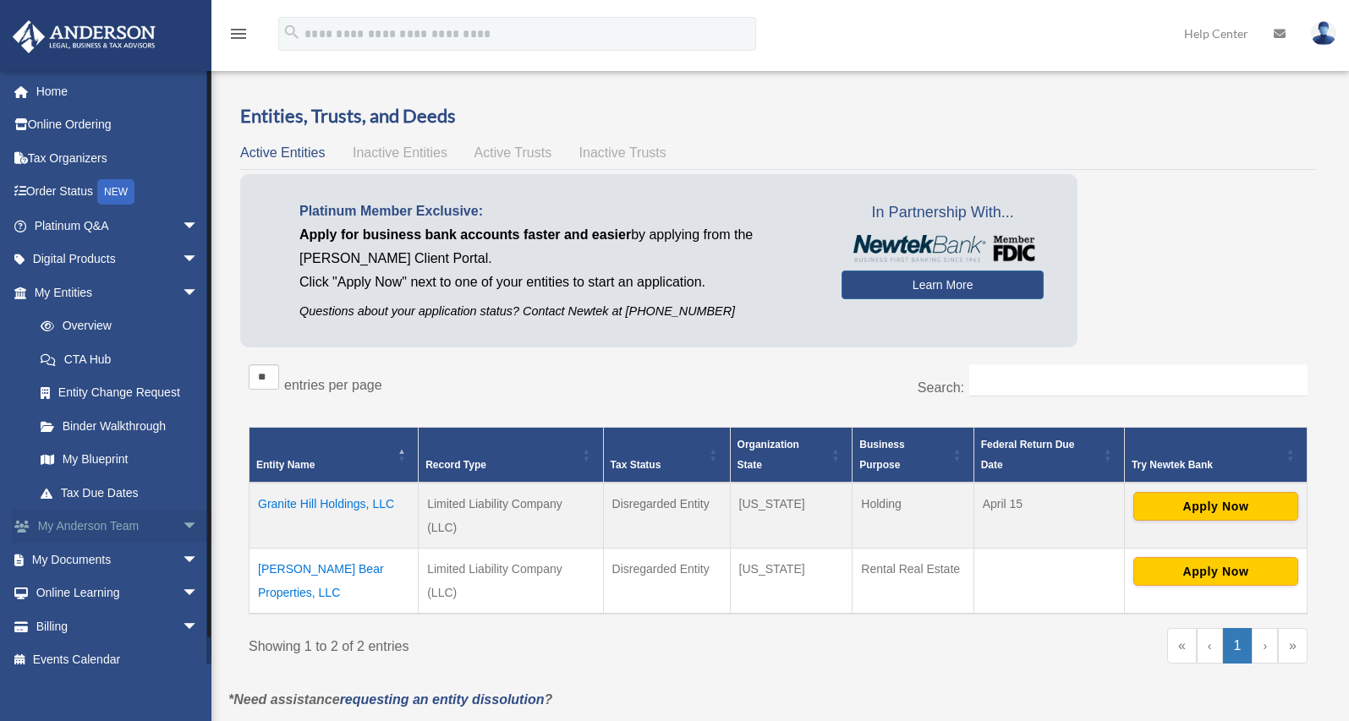
click at [182, 523] on span "arrow_drop_down" at bounding box center [199, 527] width 34 height 35
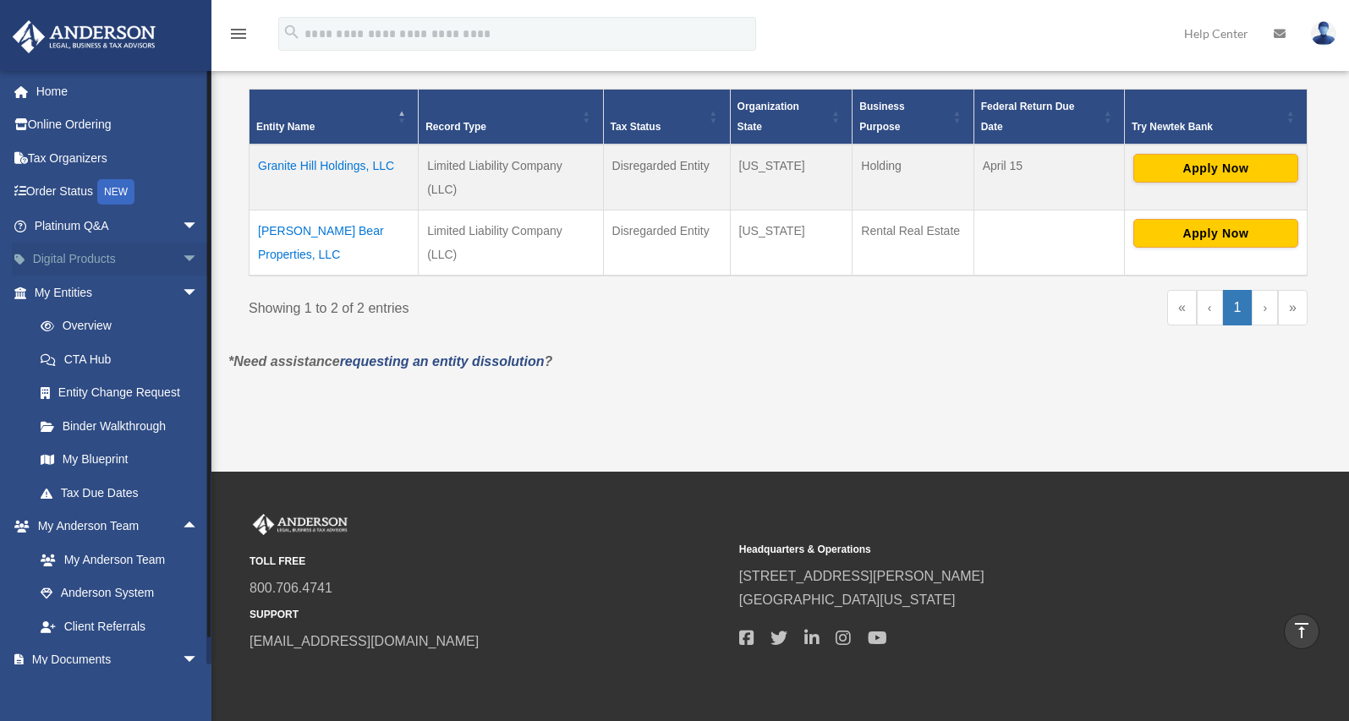
click at [182, 264] on span "arrow_drop_down" at bounding box center [199, 260] width 34 height 35
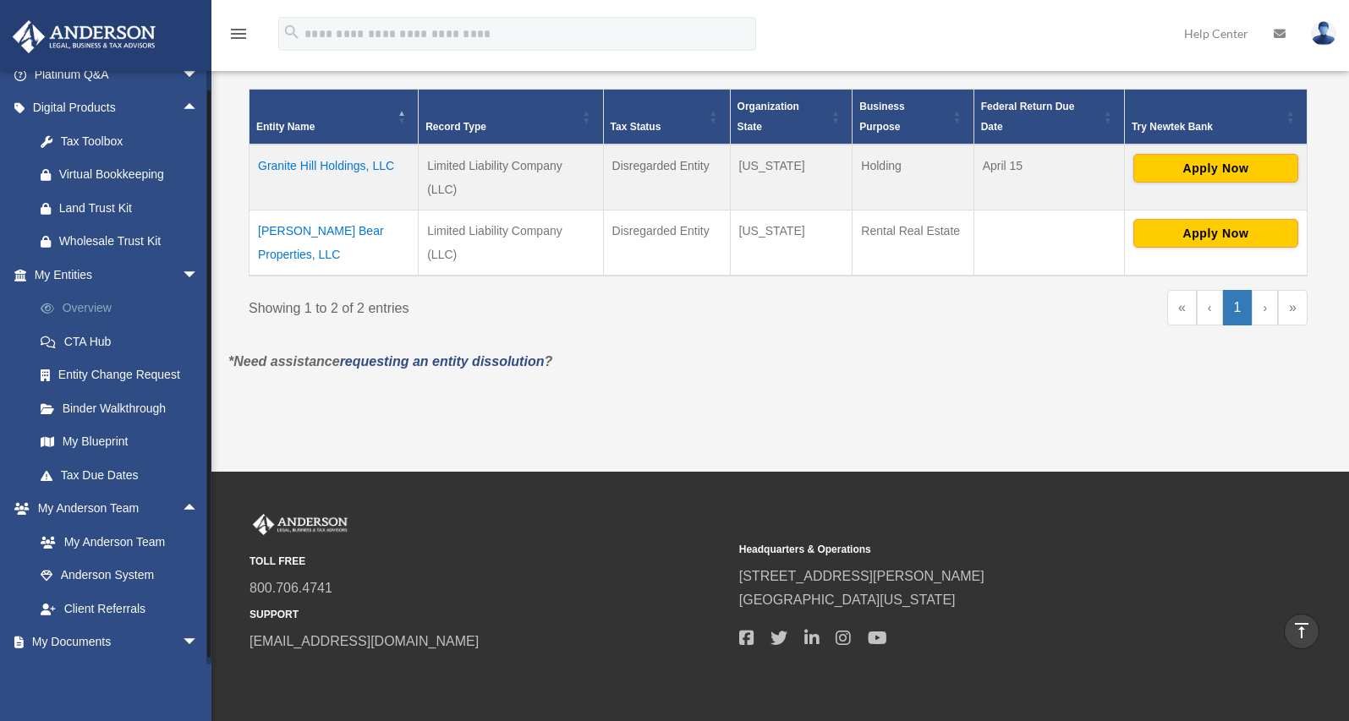
scroll to position [250, 0]
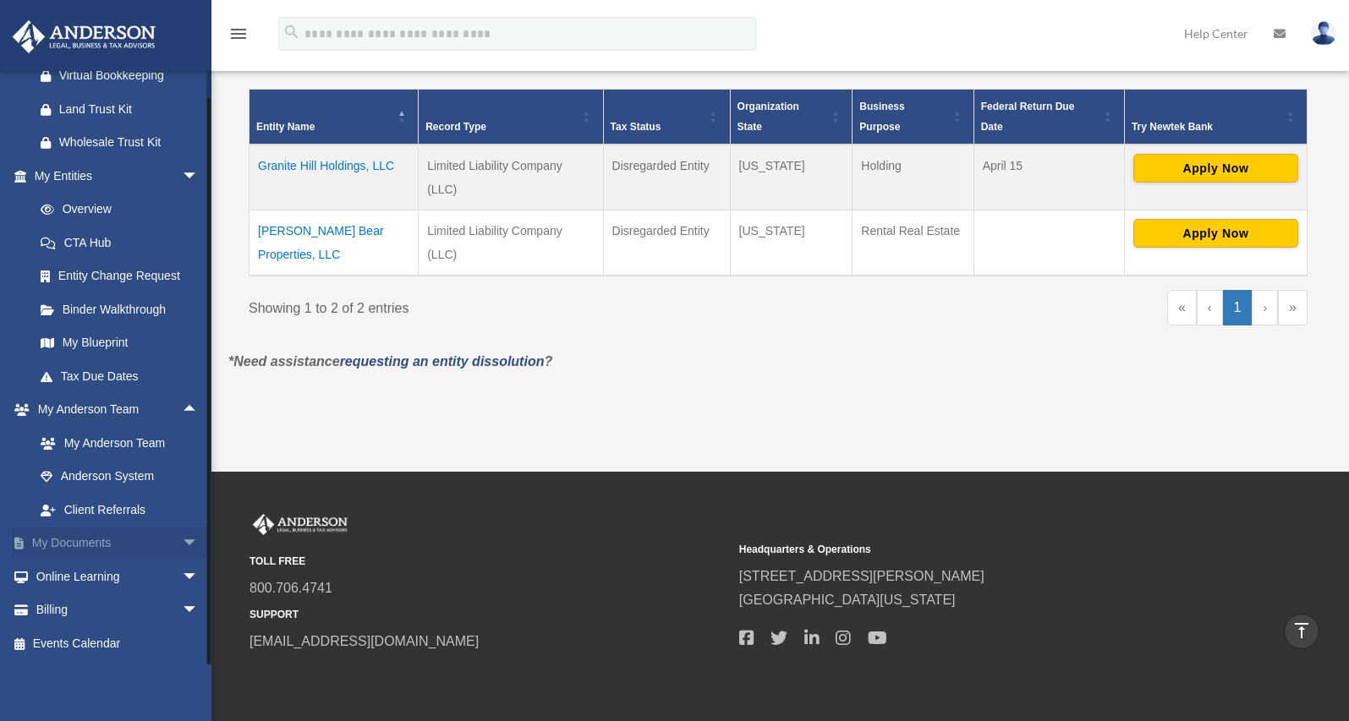
click at [182, 541] on span "arrow_drop_down" at bounding box center [199, 544] width 34 height 35
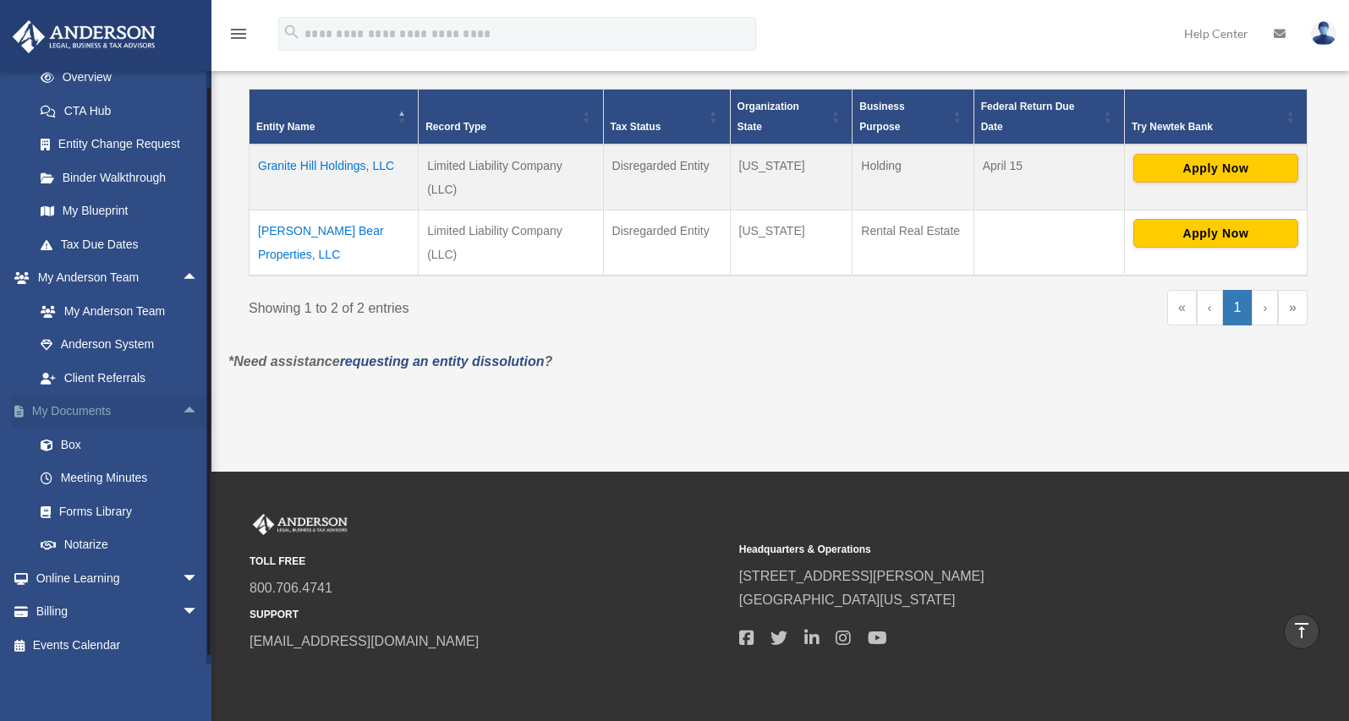
scroll to position [384, 0]
click at [98, 501] on link "Forms Library" at bounding box center [124, 510] width 200 height 34
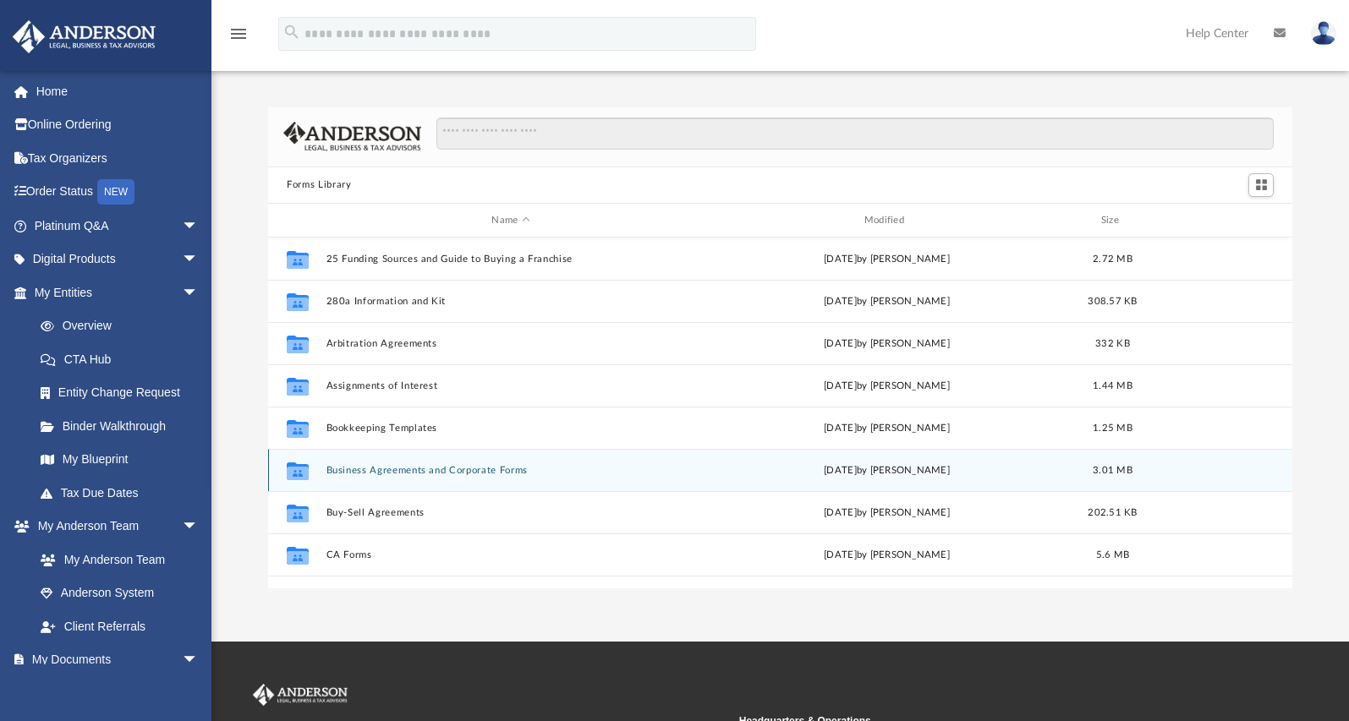
scroll to position [918, 0]
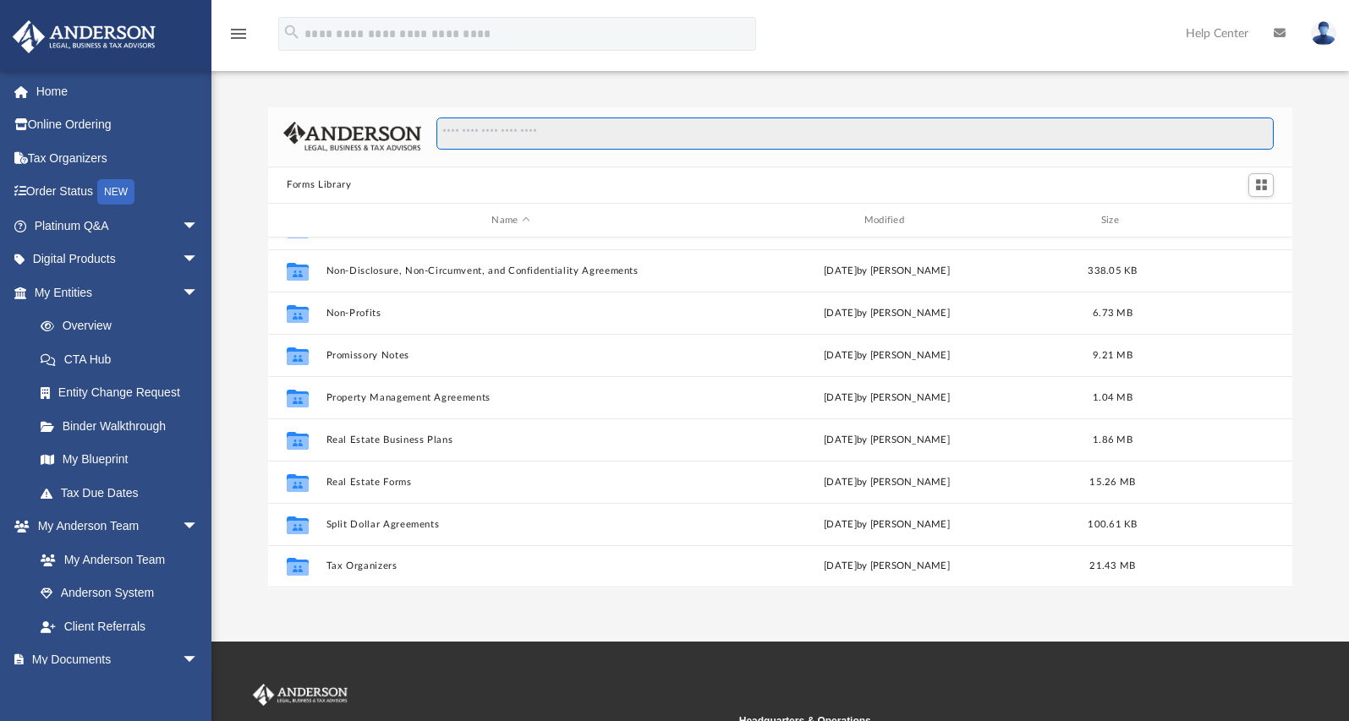
click at [771, 134] on input "Search files and folders" at bounding box center [854, 134] width 837 height 32
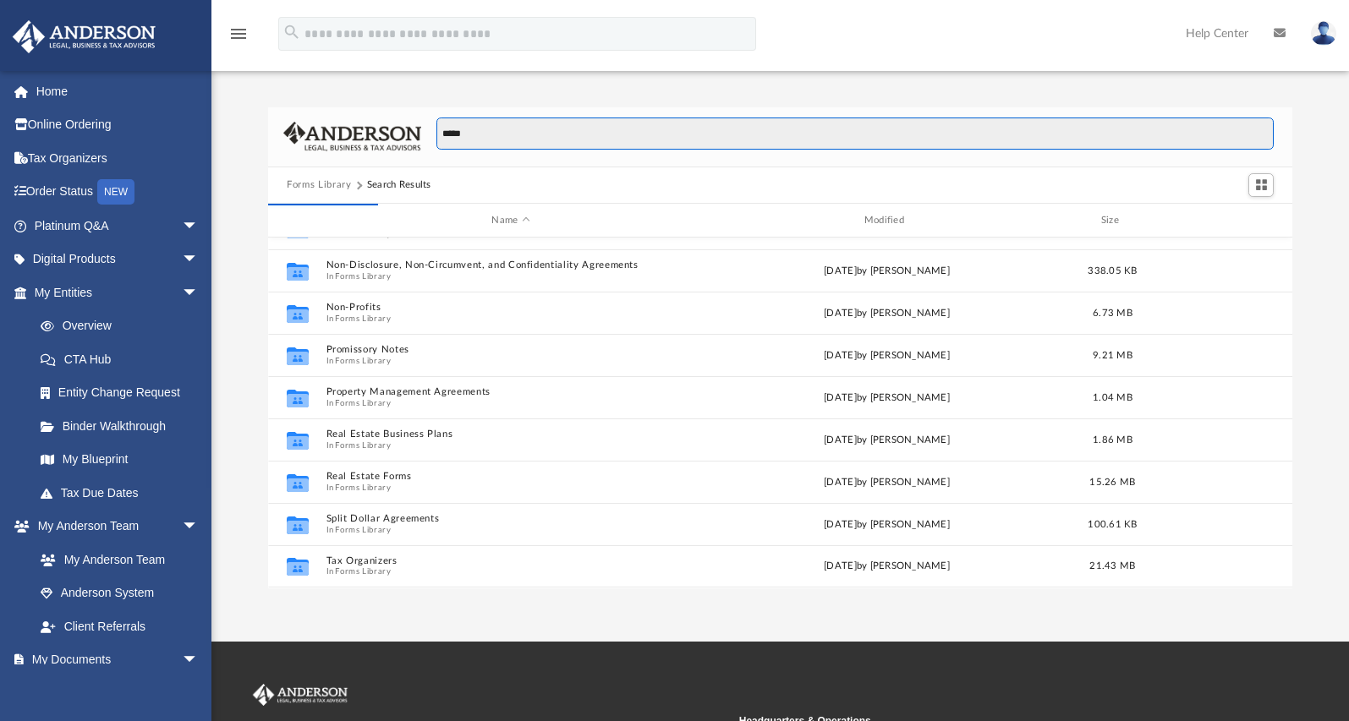
type input "*****"
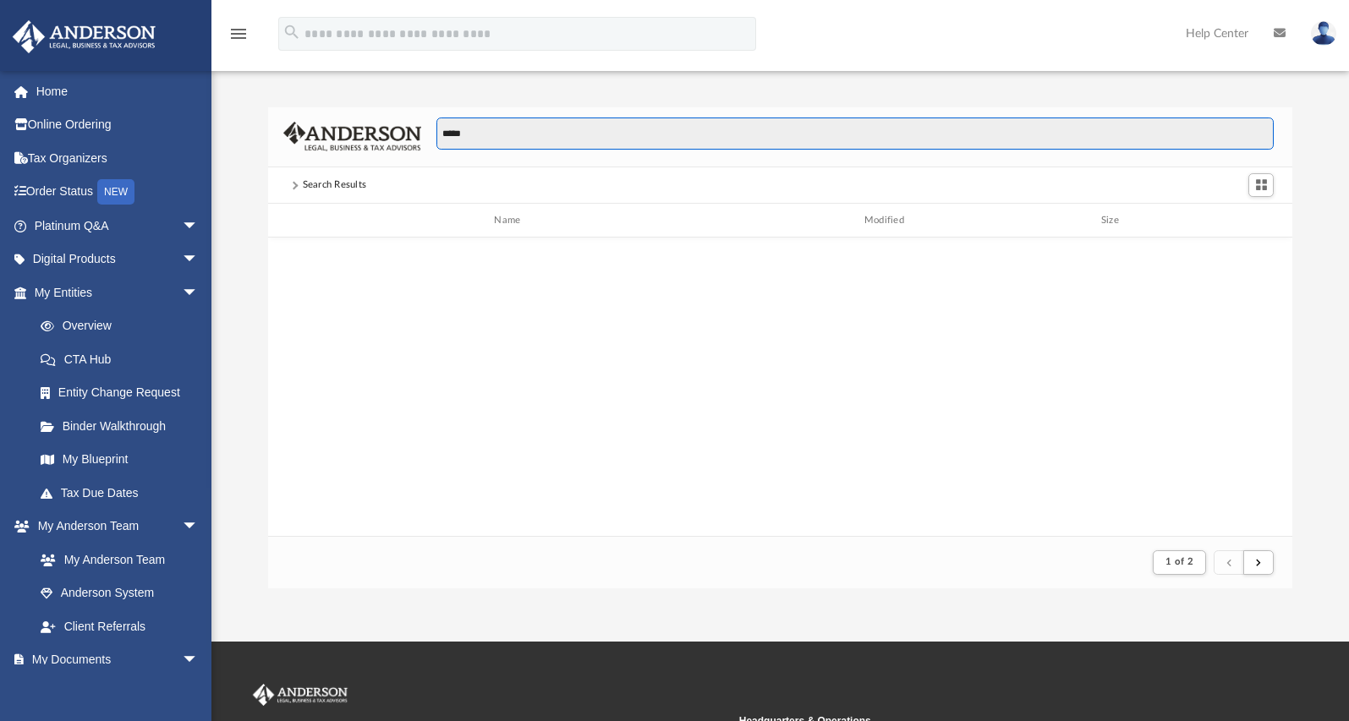
scroll to position [320, 1011]
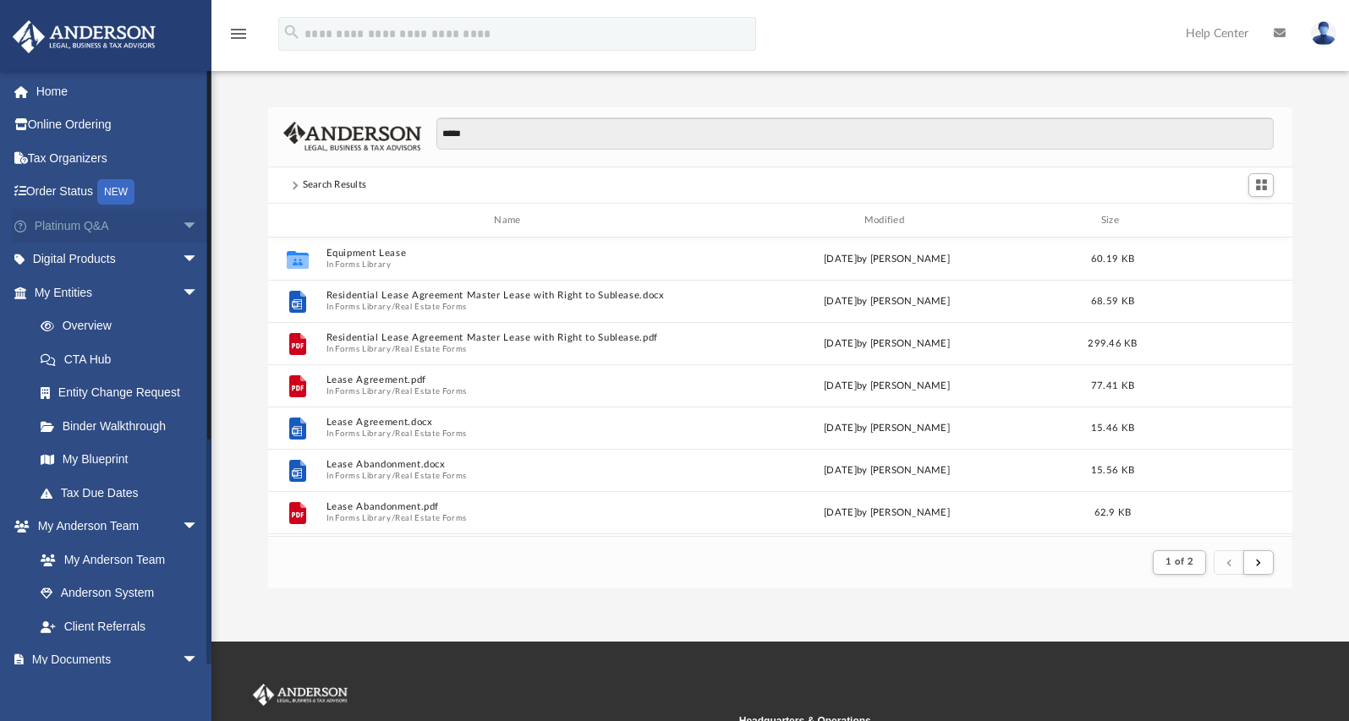
click at [182, 222] on span "arrow_drop_down" at bounding box center [199, 226] width 34 height 35
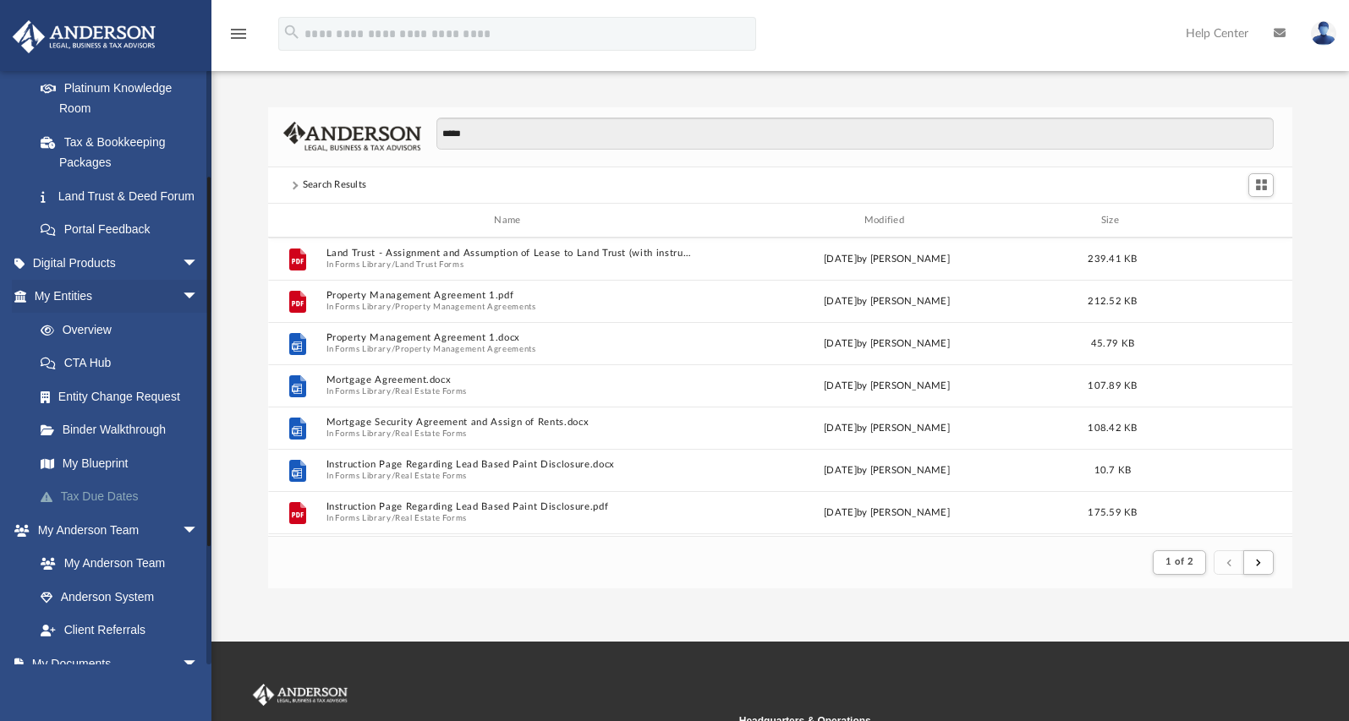
scroll to position [676, 0]
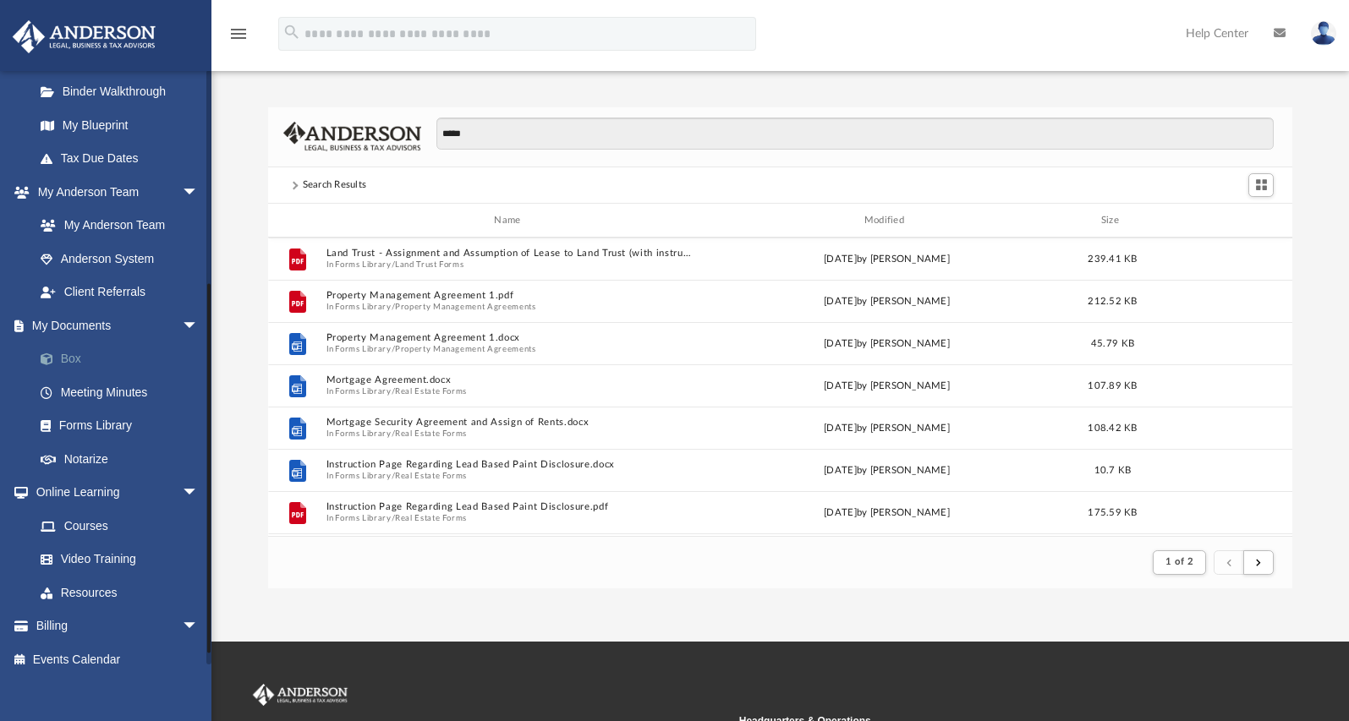
click at [93, 376] on link "Box" at bounding box center [124, 359] width 200 height 34
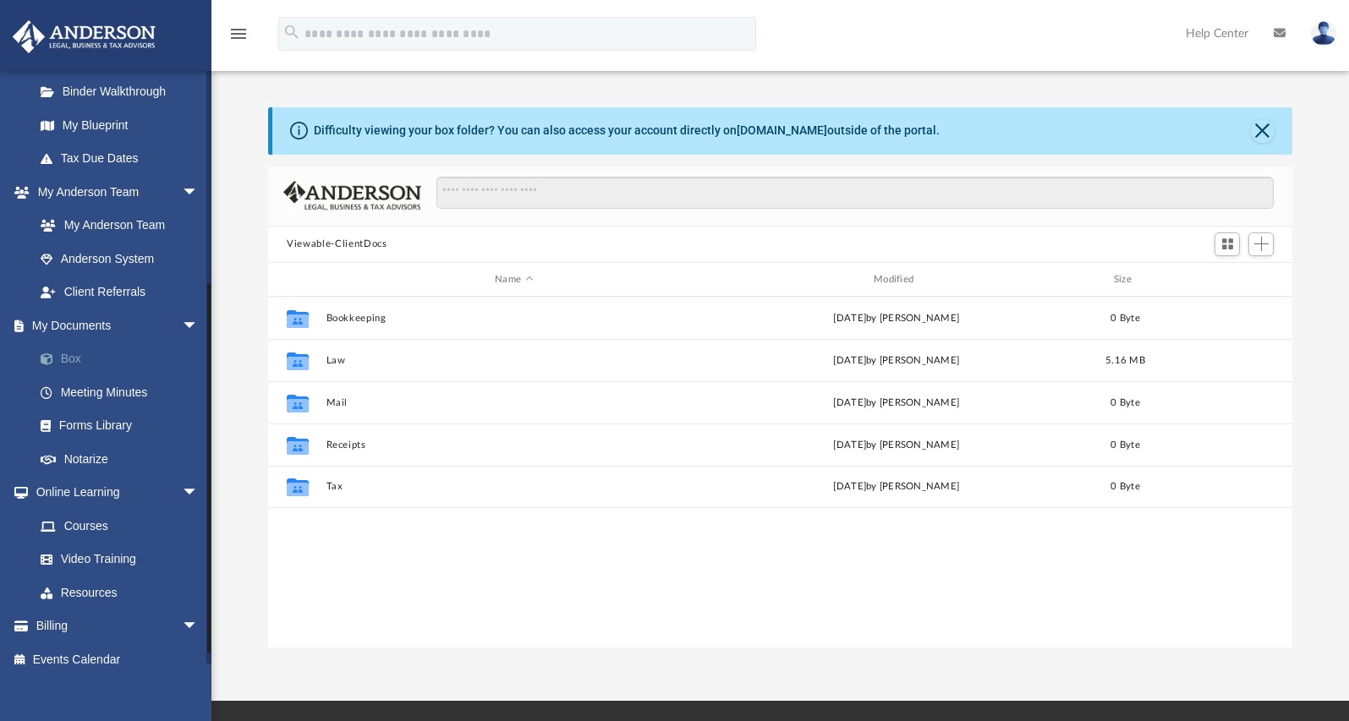
scroll to position [372, 1011]
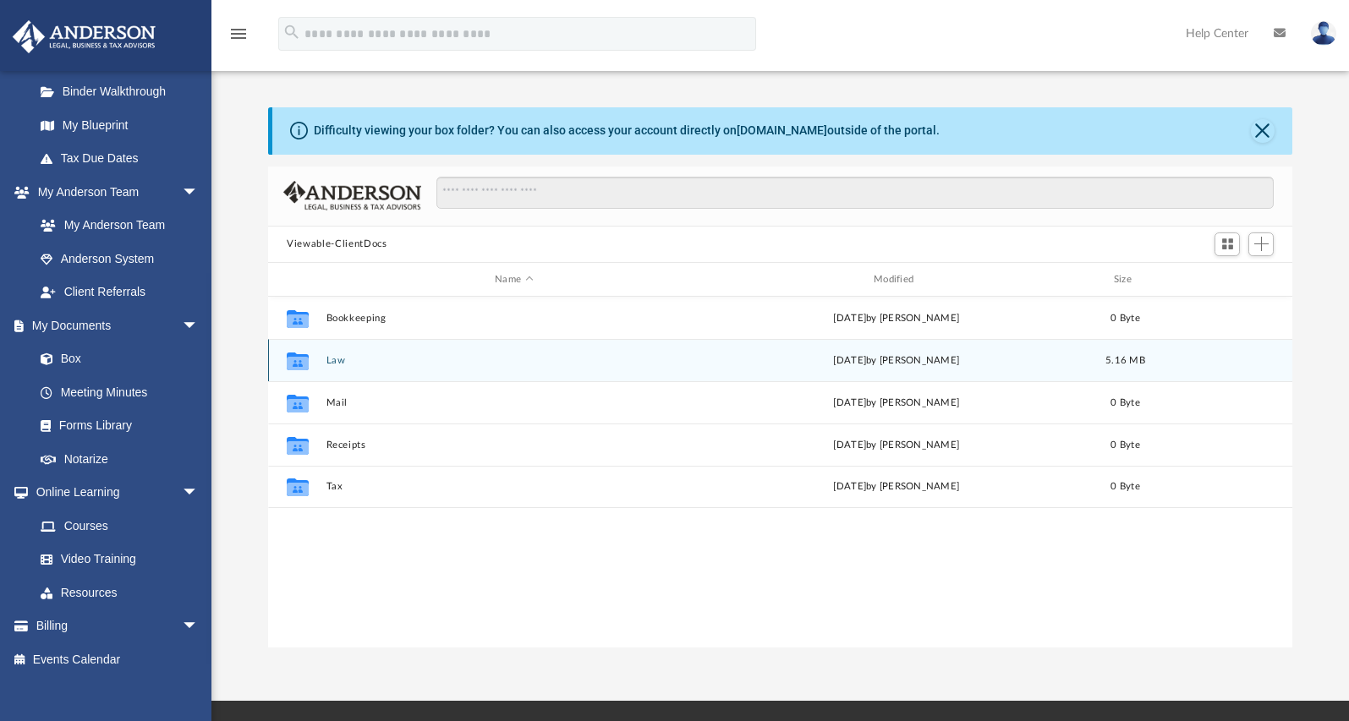
click at [496, 374] on div "Collaborated Folder Law [DATE] by [PERSON_NAME] 5.16 MB" at bounding box center [780, 360] width 1024 height 42
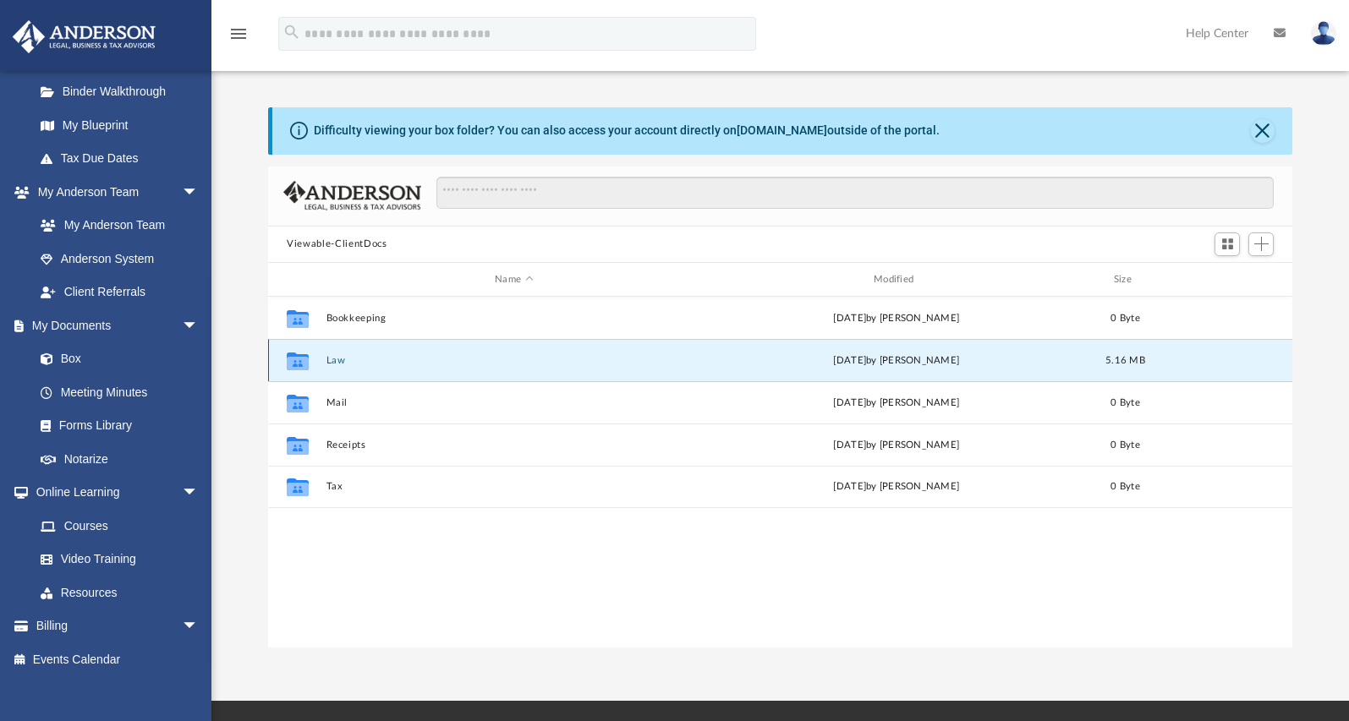
click at [691, 353] on div "Collaborated Folder Law [DATE] by [PERSON_NAME] 5.16 MB" at bounding box center [780, 360] width 1024 height 42
click at [648, 355] on button "Law" at bounding box center [513, 360] width 375 height 11
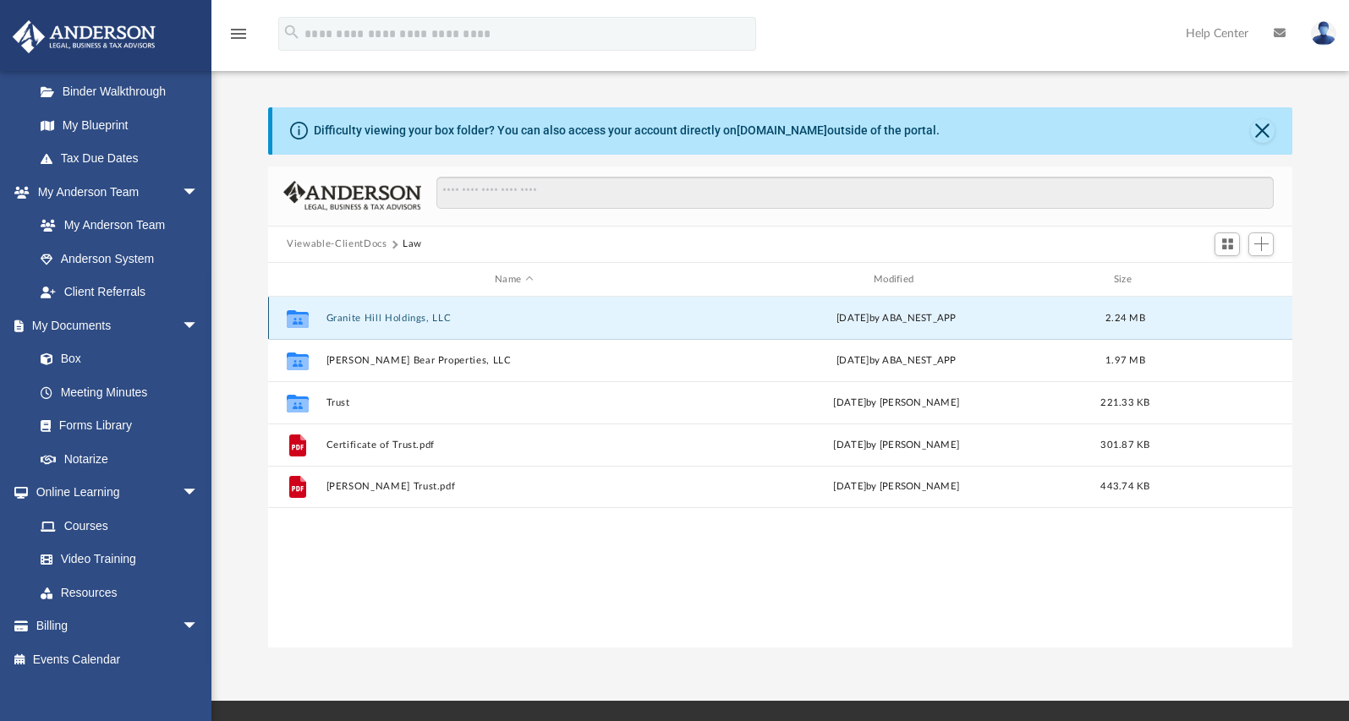
click at [644, 314] on button "Granite Hill Holdings, LLC" at bounding box center [513, 318] width 375 height 11
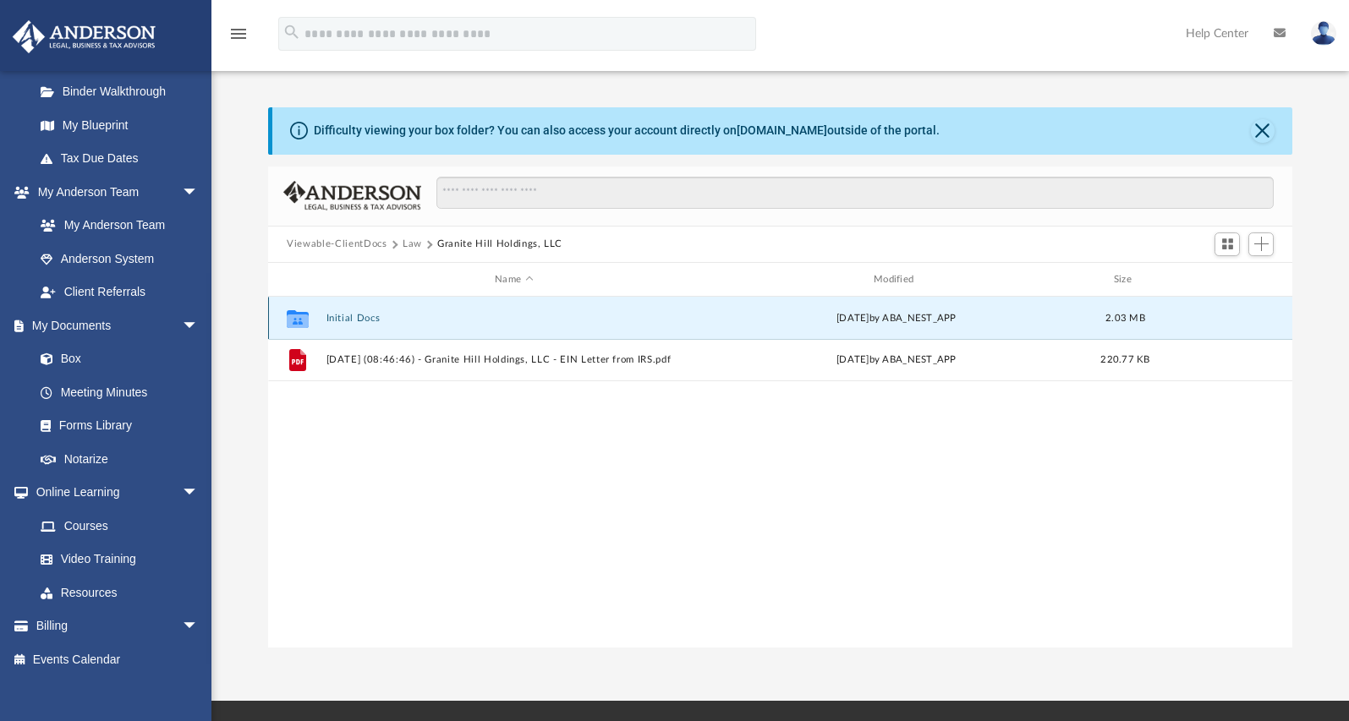
click at [644, 314] on button "Initial Docs" at bounding box center [513, 318] width 375 height 11
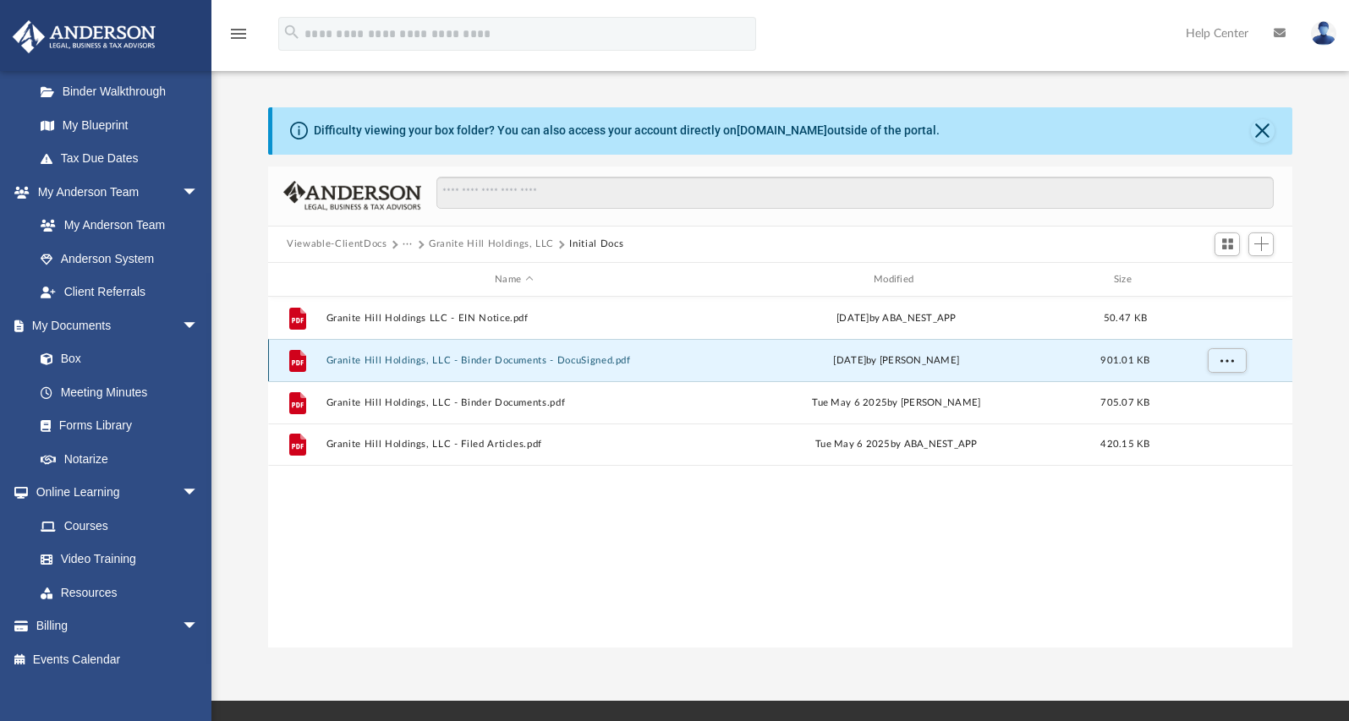
click at [677, 357] on button "Granite Hill Holdings, LLC - Binder Documents - DocuSigned.pdf" at bounding box center [513, 360] width 375 height 11
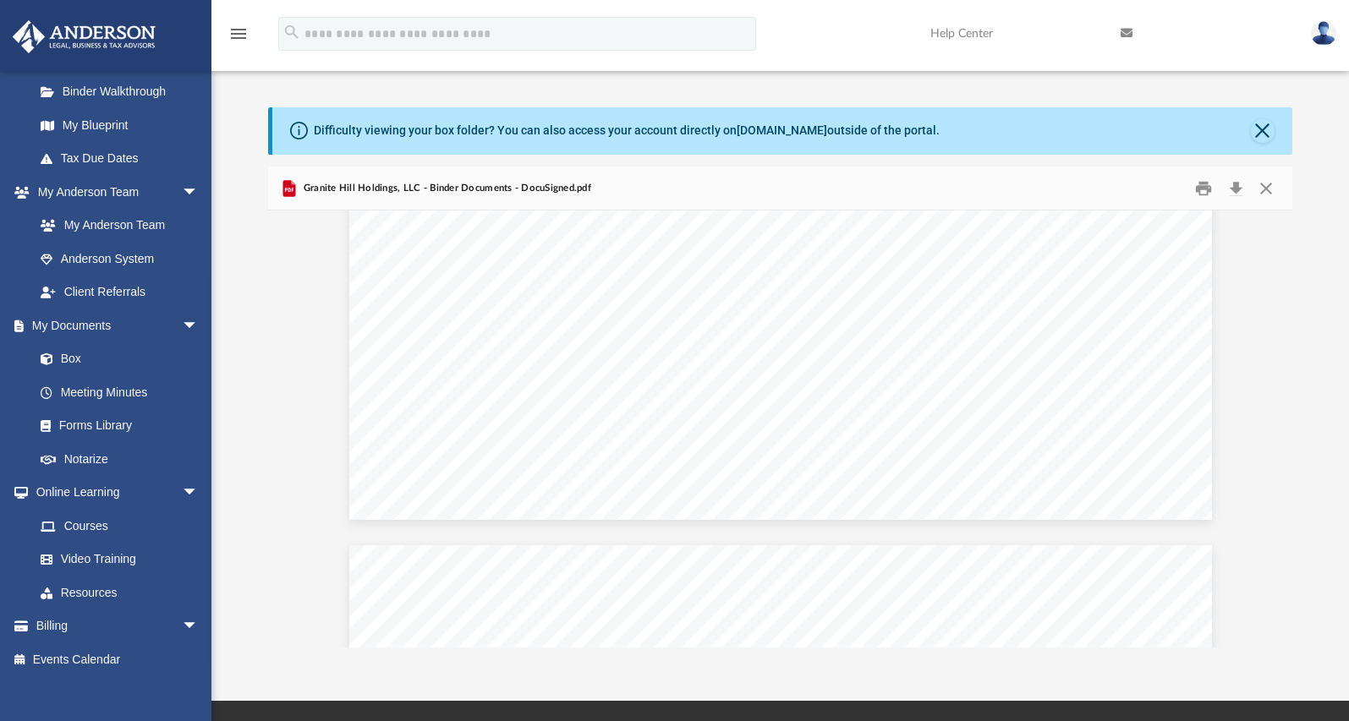
scroll to position [5412, 0]
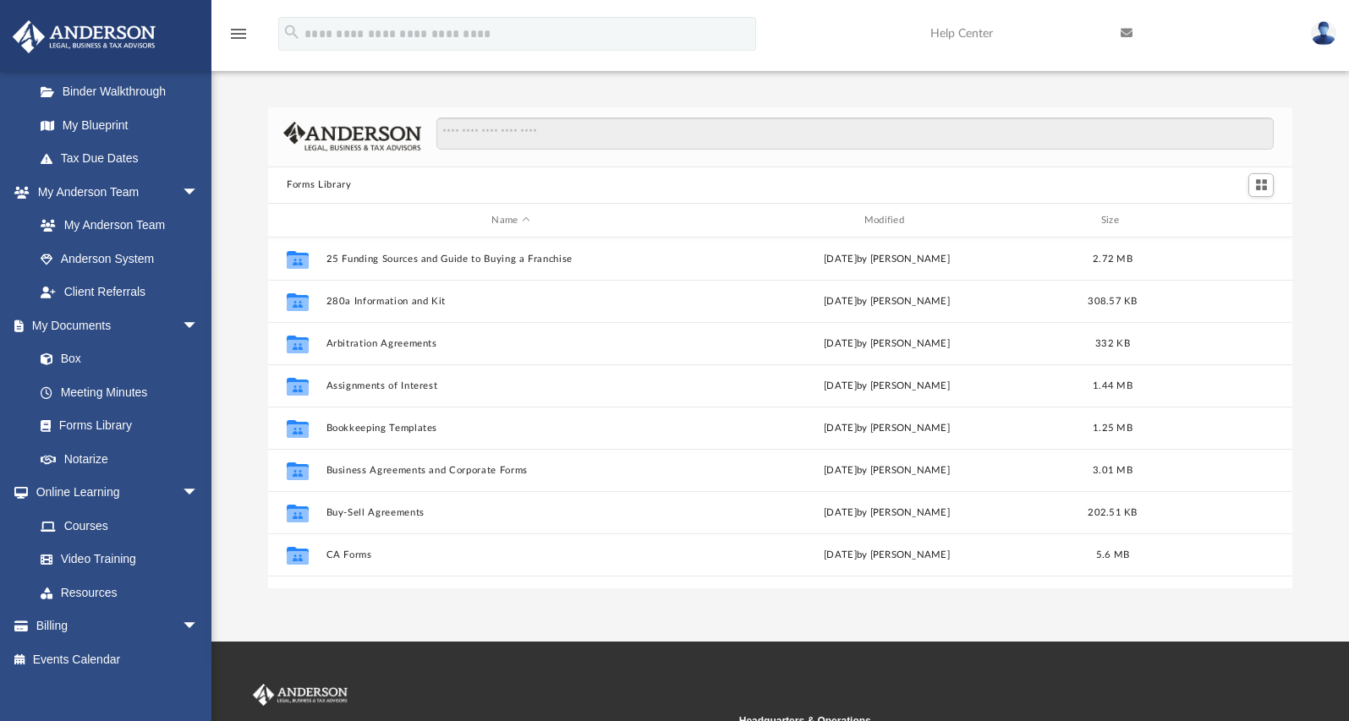
scroll to position [372, 1011]
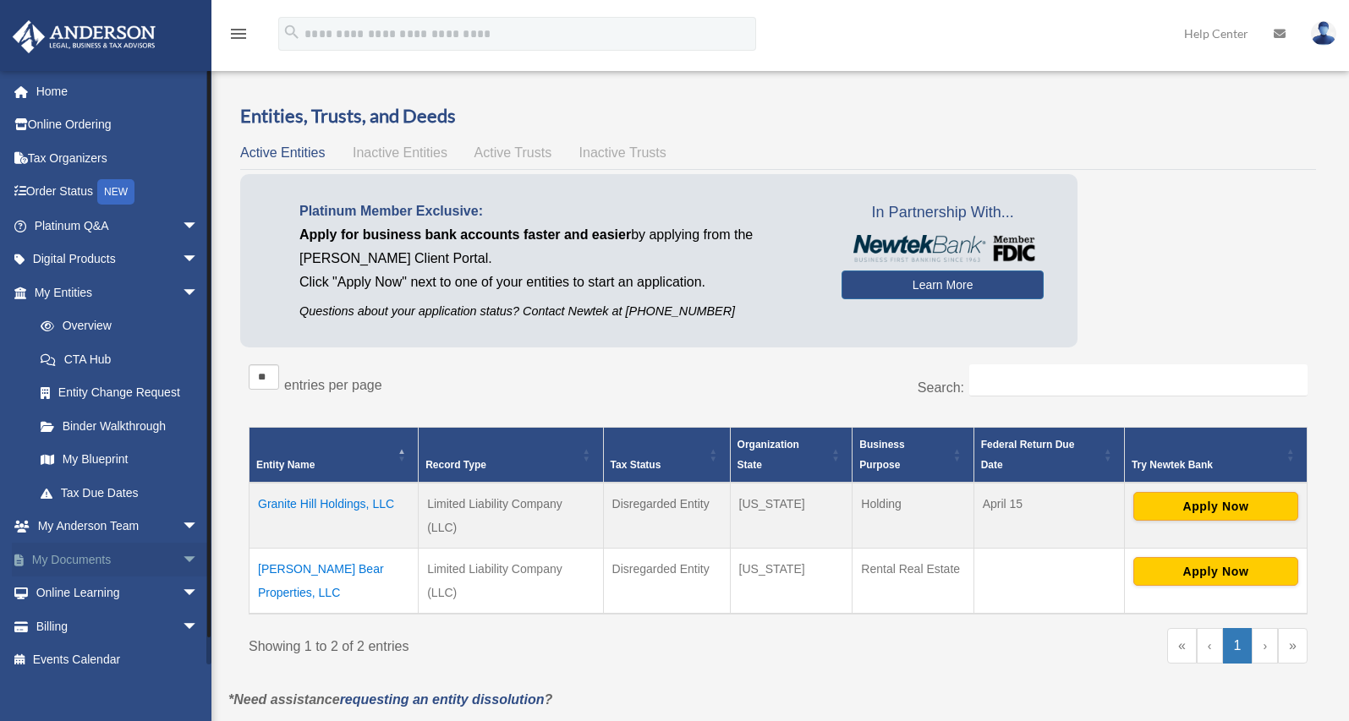
click at [182, 555] on span "arrow_drop_down" at bounding box center [199, 560] width 34 height 35
click at [107, 594] on link "Box" at bounding box center [124, 594] width 200 height 34
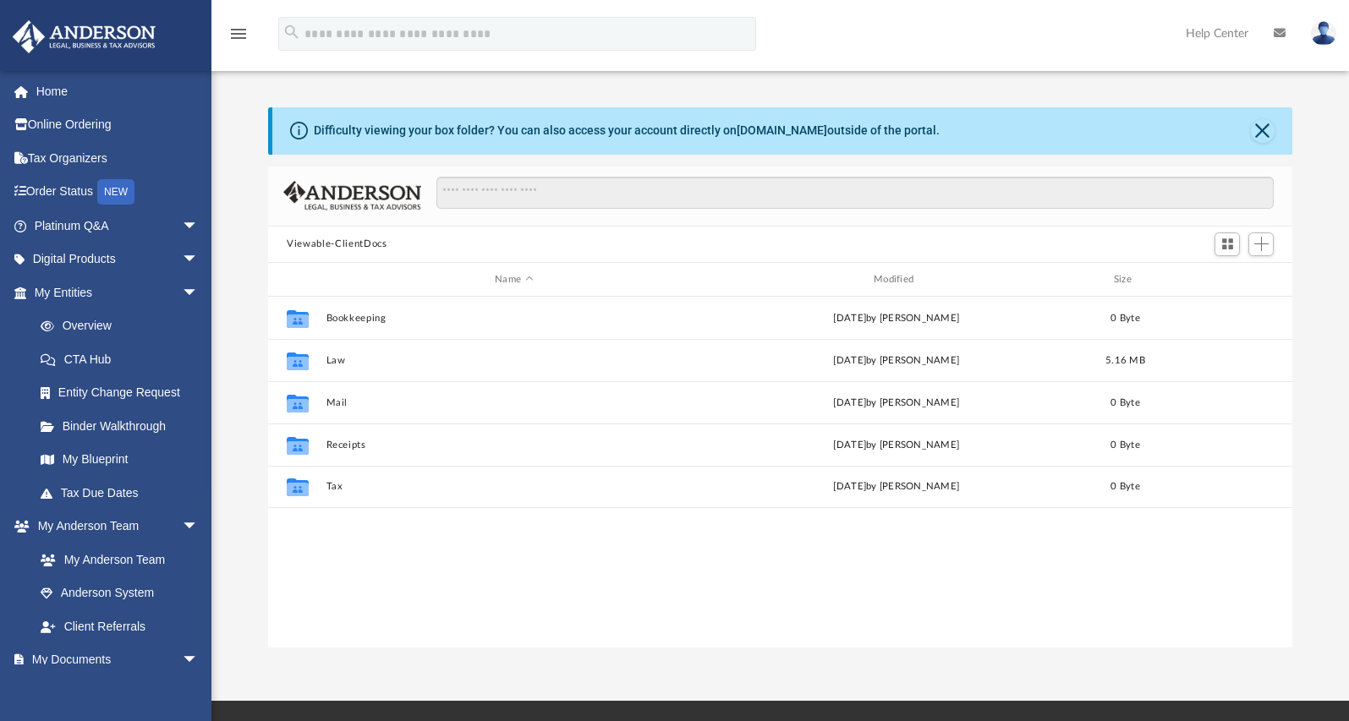
scroll to position [372, 1011]
click at [182, 230] on span "arrow_drop_down" at bounding box center [199, 226] width 34 height 35
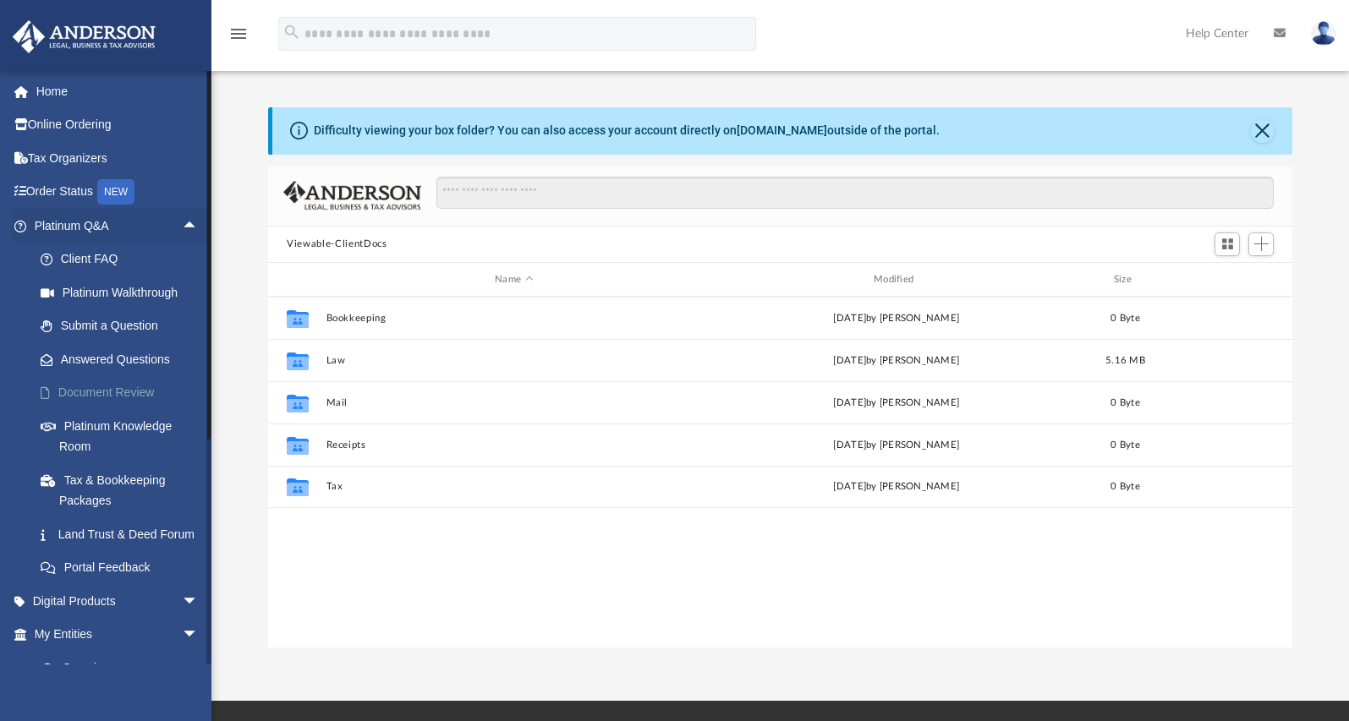
click at [130, 388] on link "Document Review" at bounding box center [124, 393] width 200 height 34
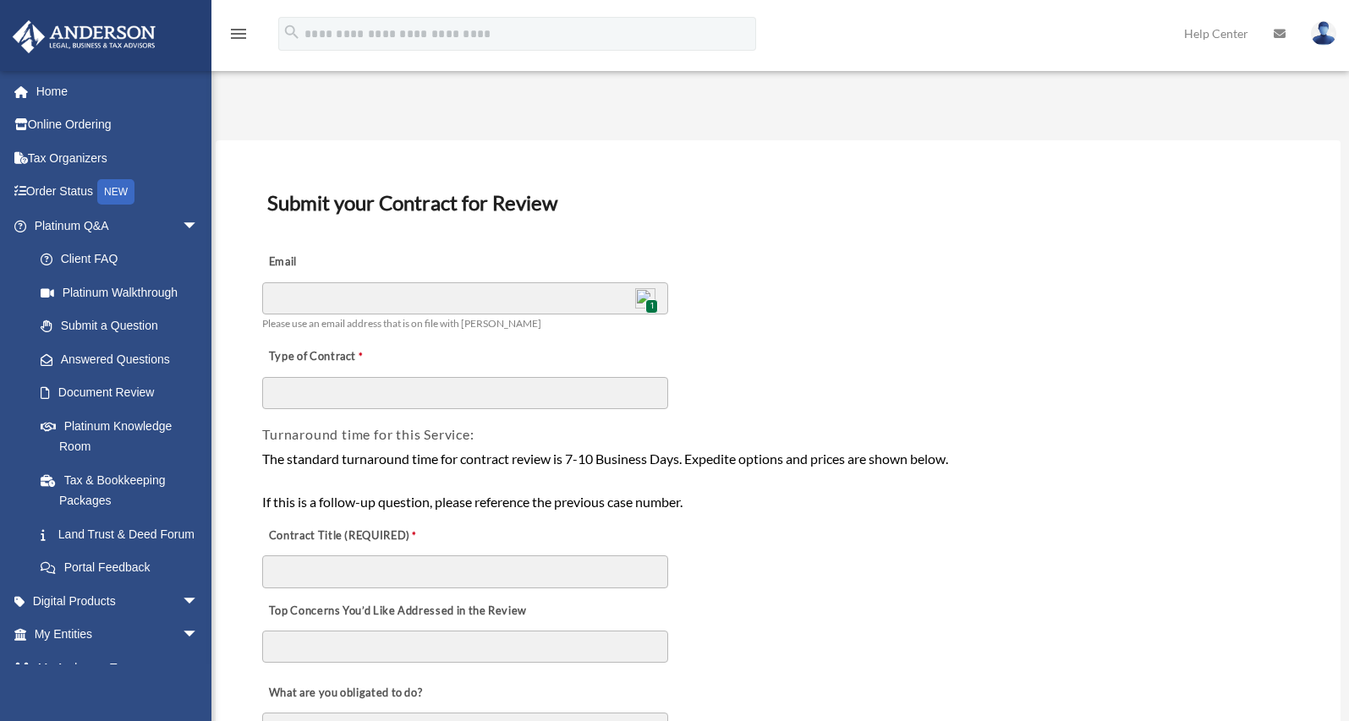
click at [648, 299] on span "1" at bounding box center [651, 306] width 13 height 14
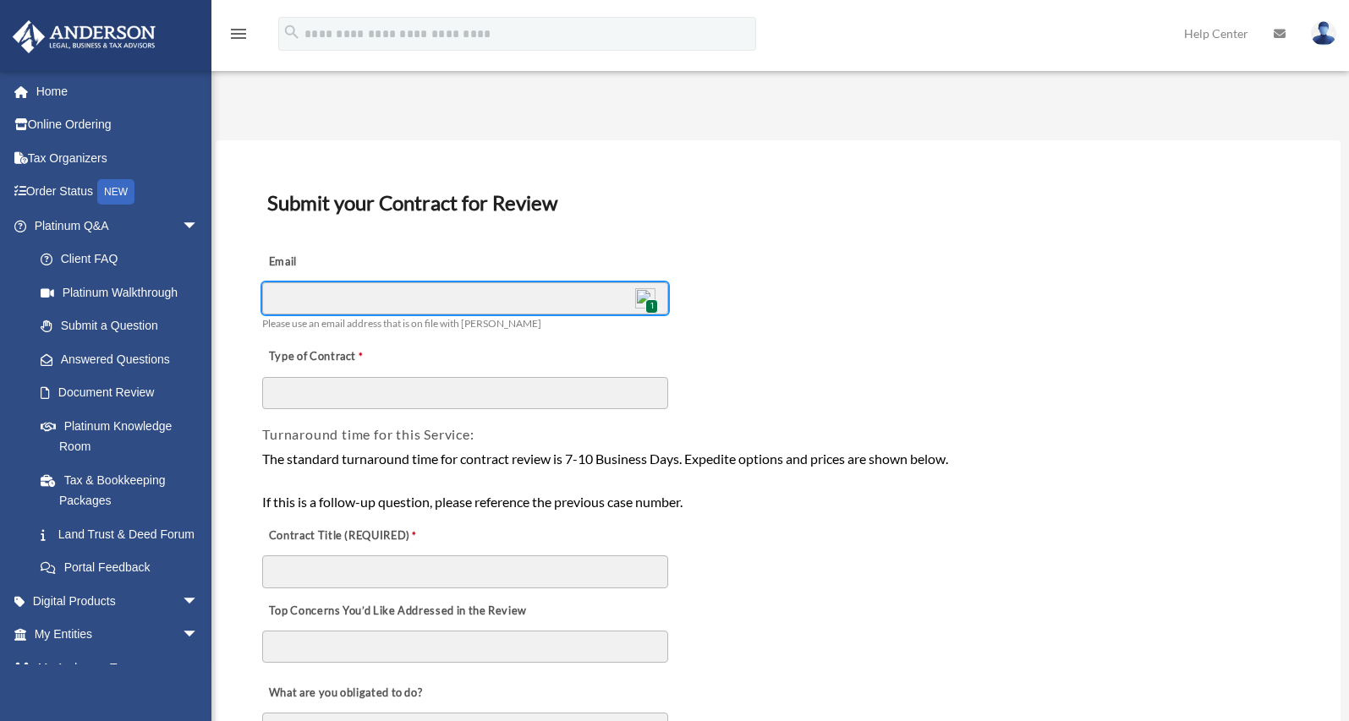
type input "**********"
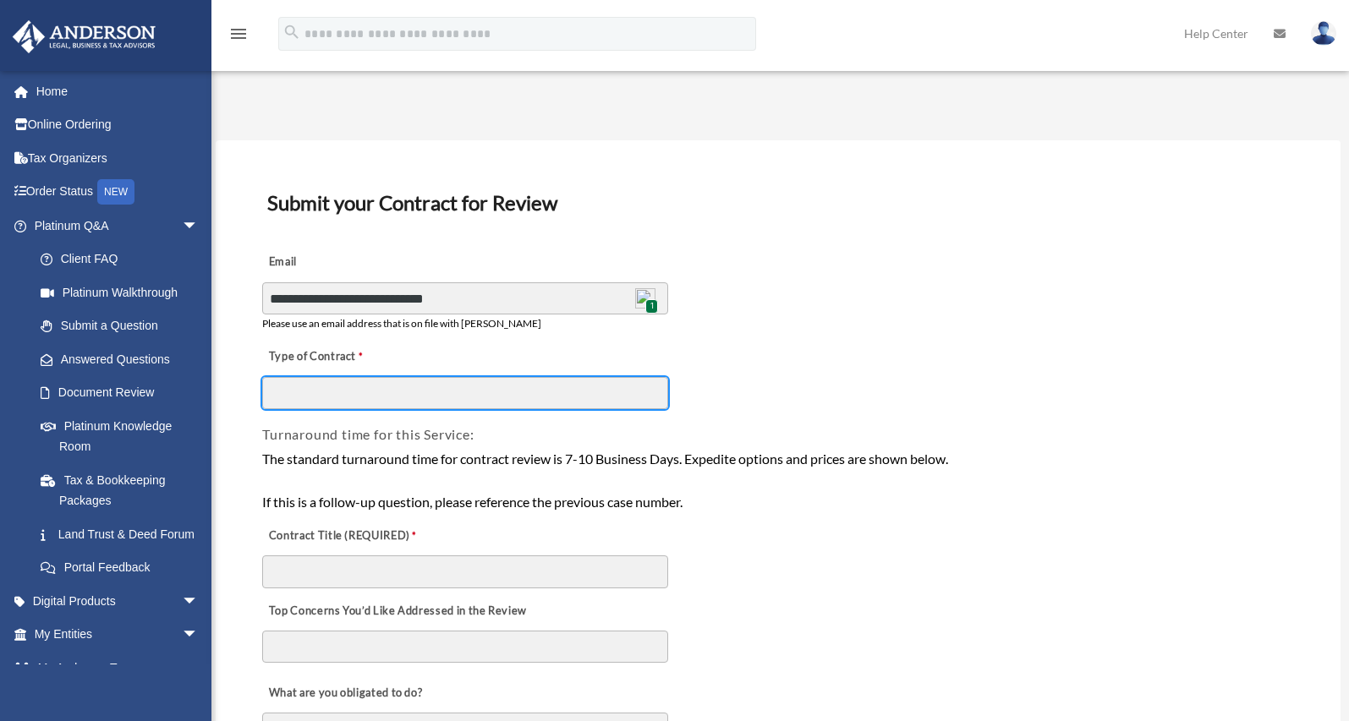
click at [412, 396] on input "Type of Contract" at bounding box center [465, 393] width 406 height 32
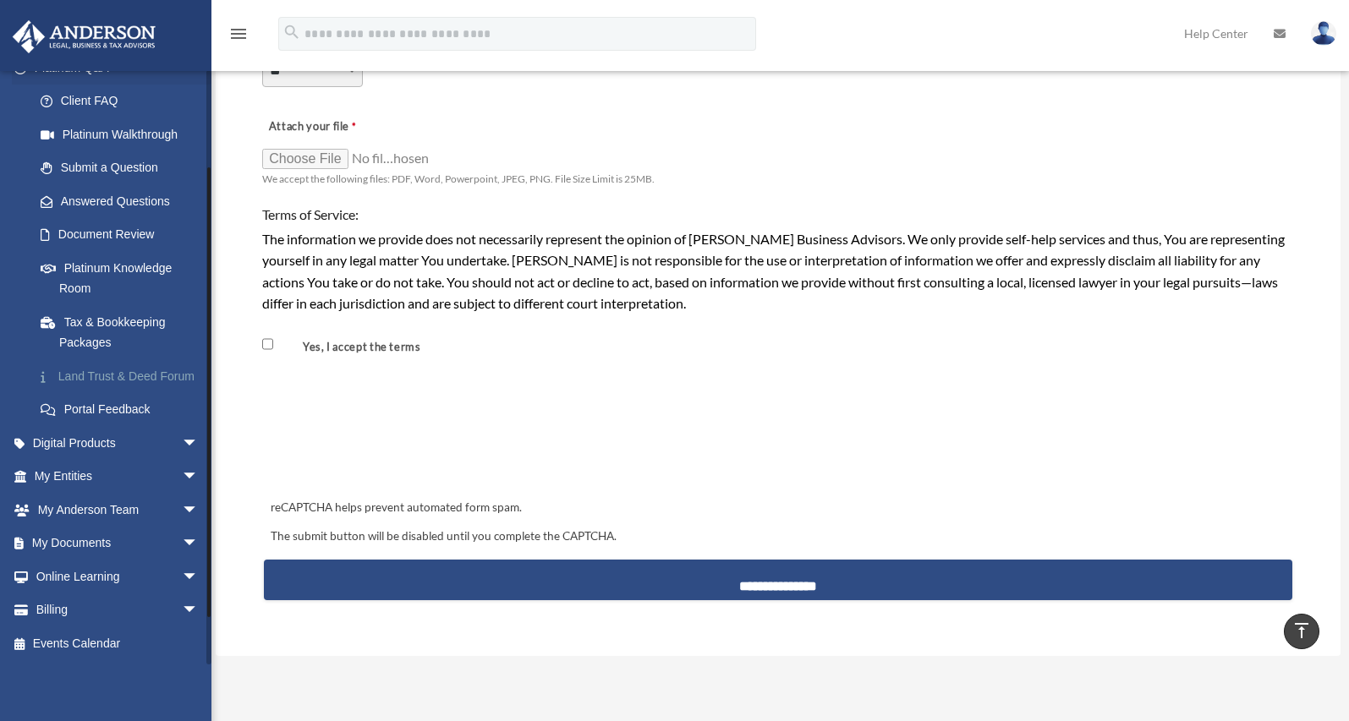
scroll to position [178, 0]
type input "**********"
click at [125, 543] on link "My Documents arrow_drop_down" at bounding box center [118, 544] width 212 height 34
click at [182, 551] on span "arrow_drop_down" at bounding box center [199, 544] width 34 height 35
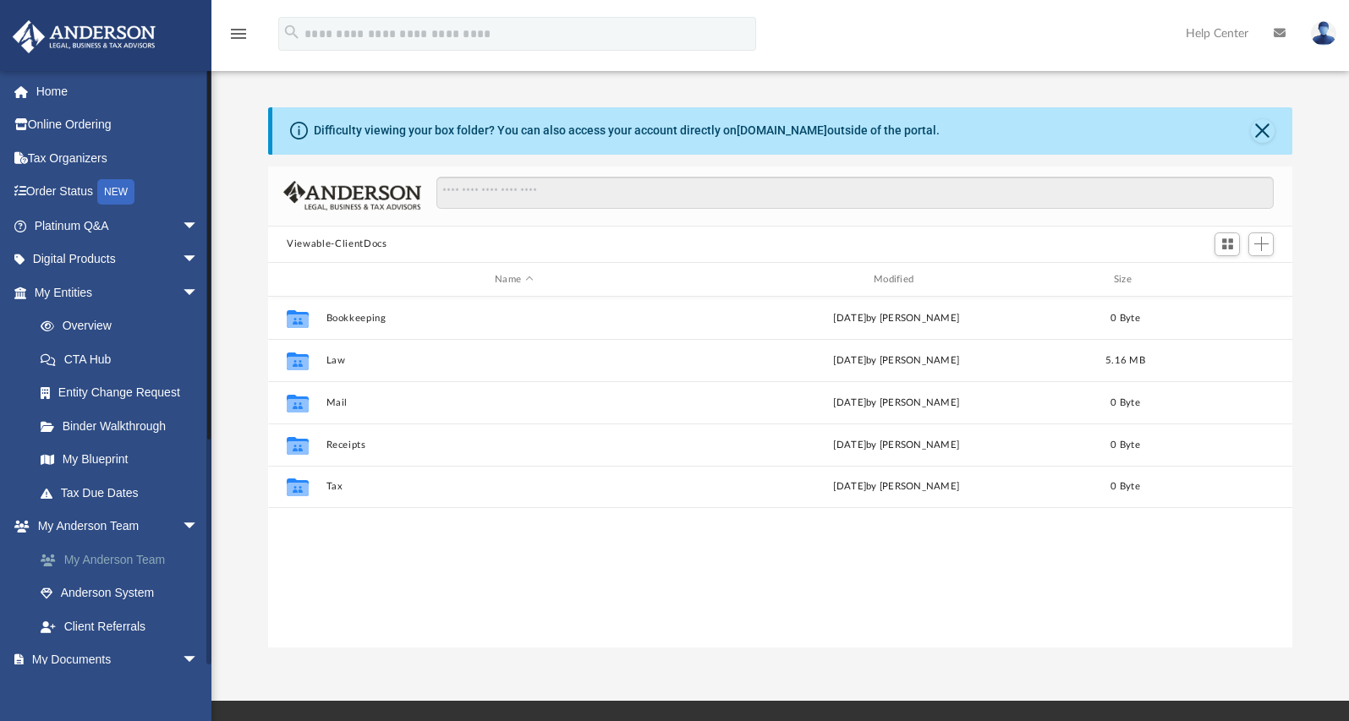
scroll to position [372, 1011]
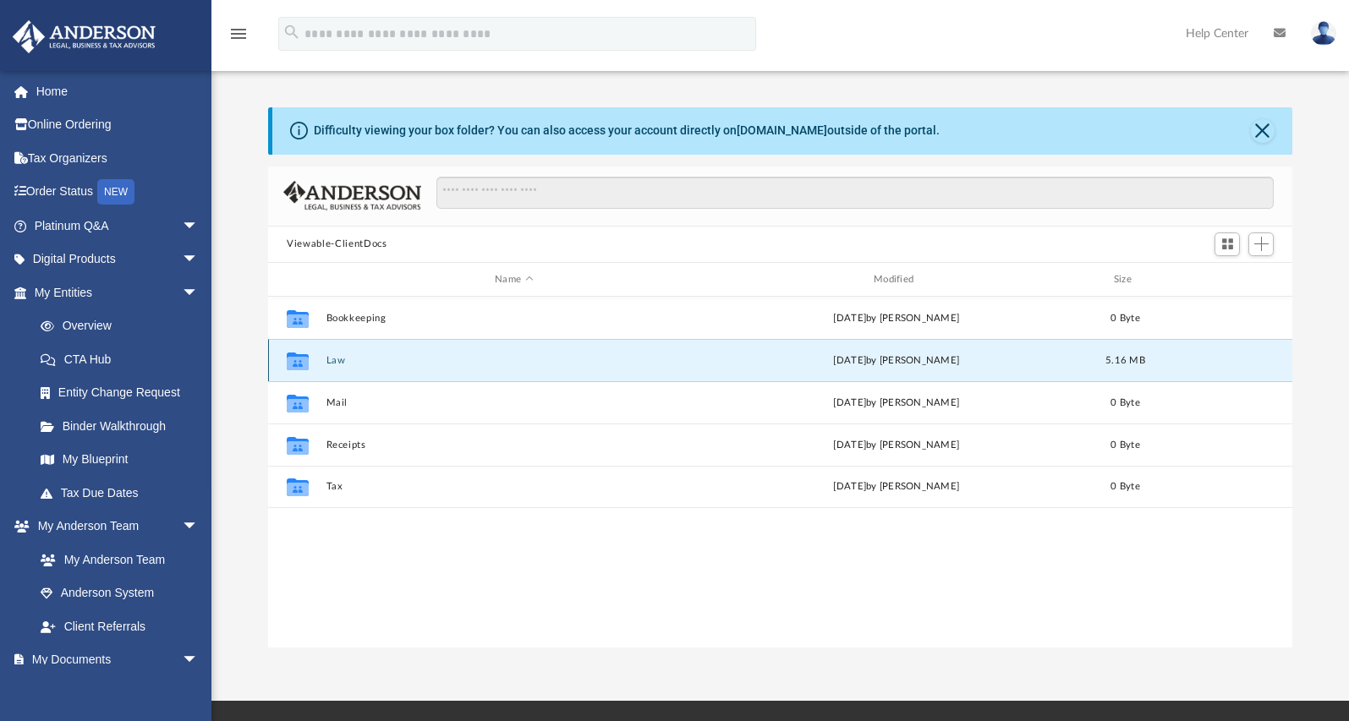
click at [698, 359] on button "Law" at bounding box center [513, 360] width 375 height 11
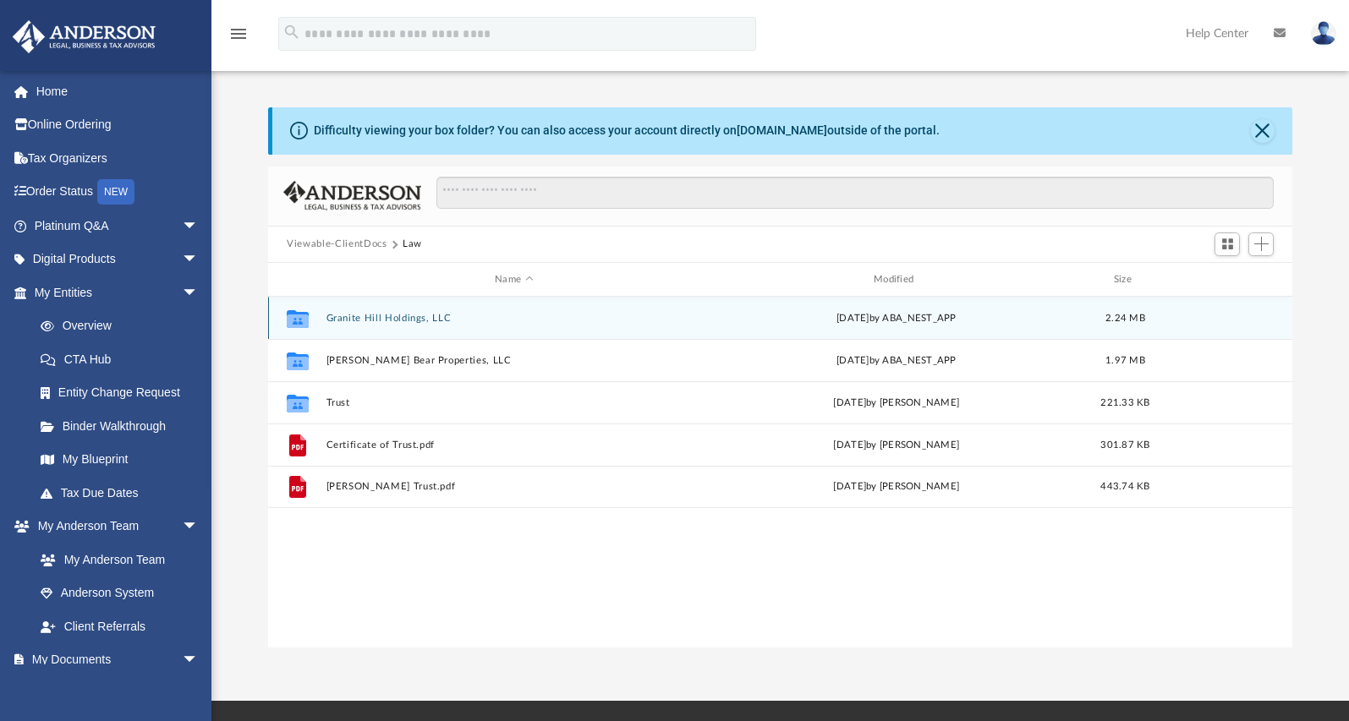
click at [628, 309] on div "Collaborated Folder Granite Hill Holdings, LLC [DATE] by ABA_NEST_APP 2.24 MB" at bounding box center [780, 318] width 1024 height 42
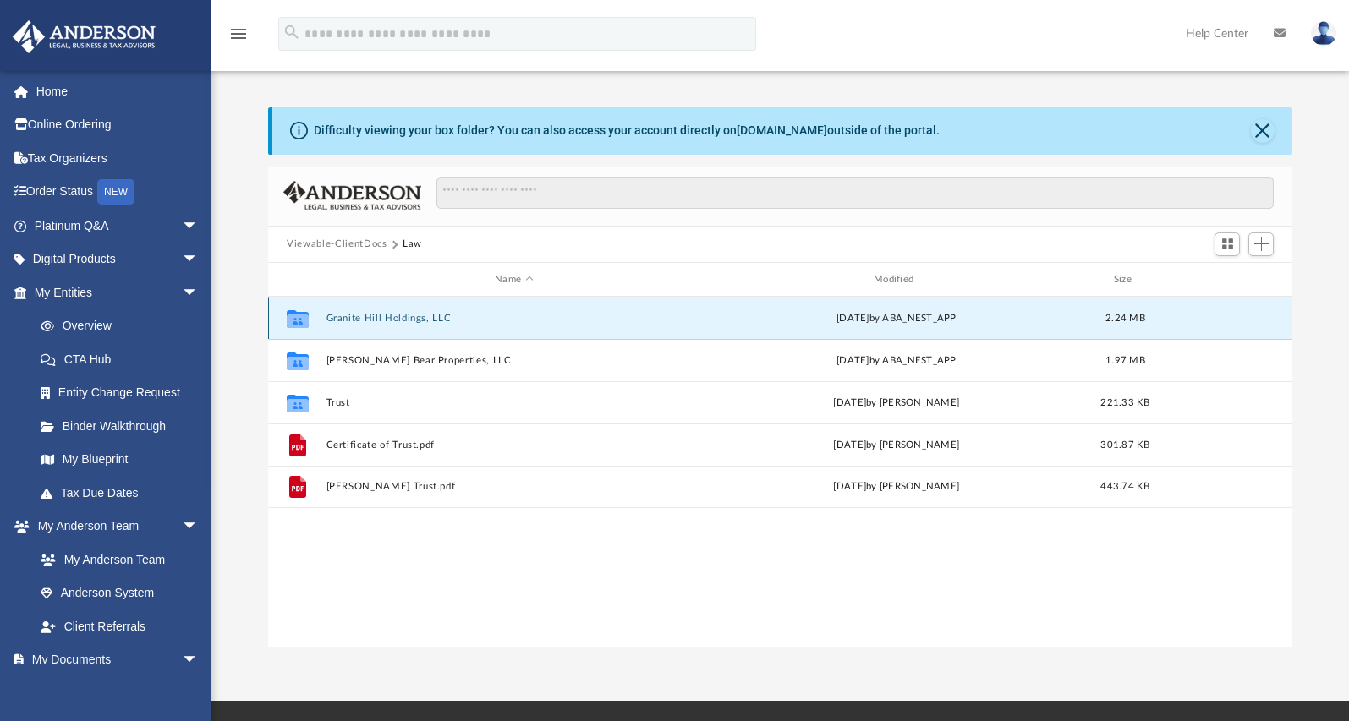
click at [638, 320] on button "Granite Hill Holdings, LLC" at bounding box center [513, 318] width 375 height 11
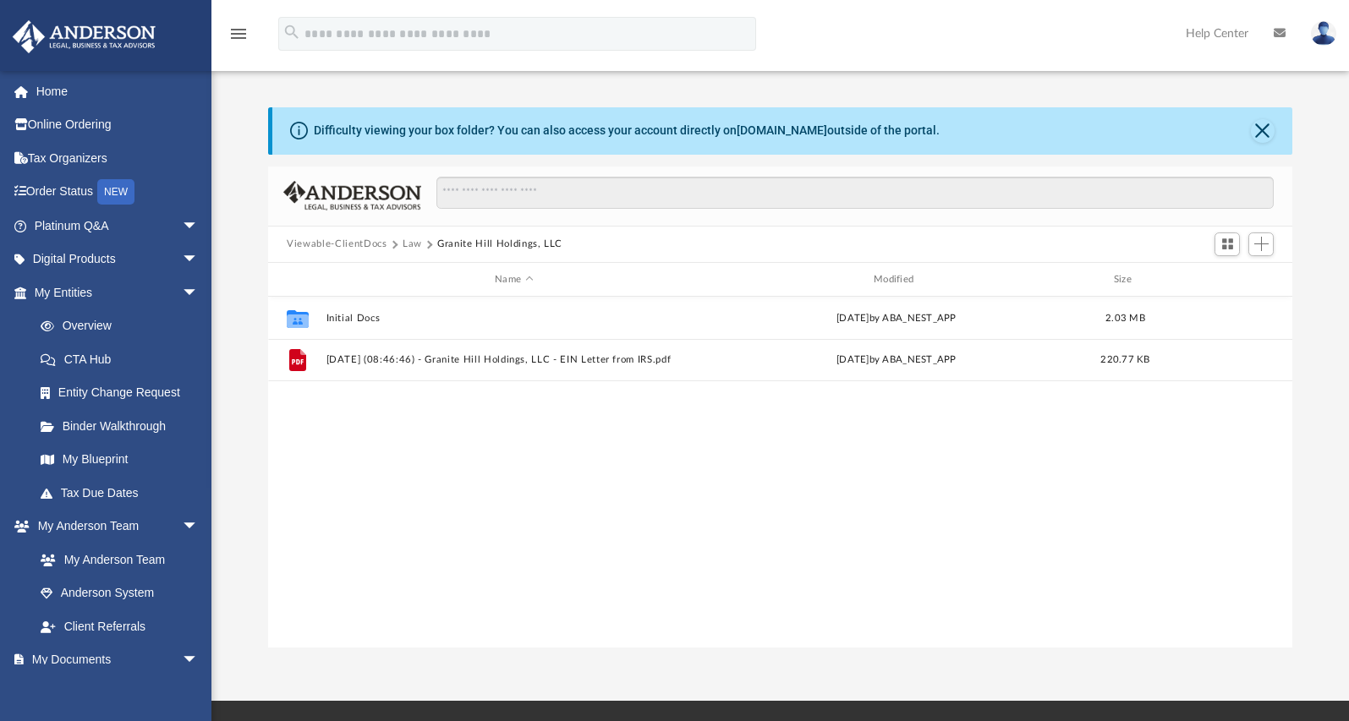
click at [408, 244] on button "Law" at bounding box center [412, 244] width 19 height 15
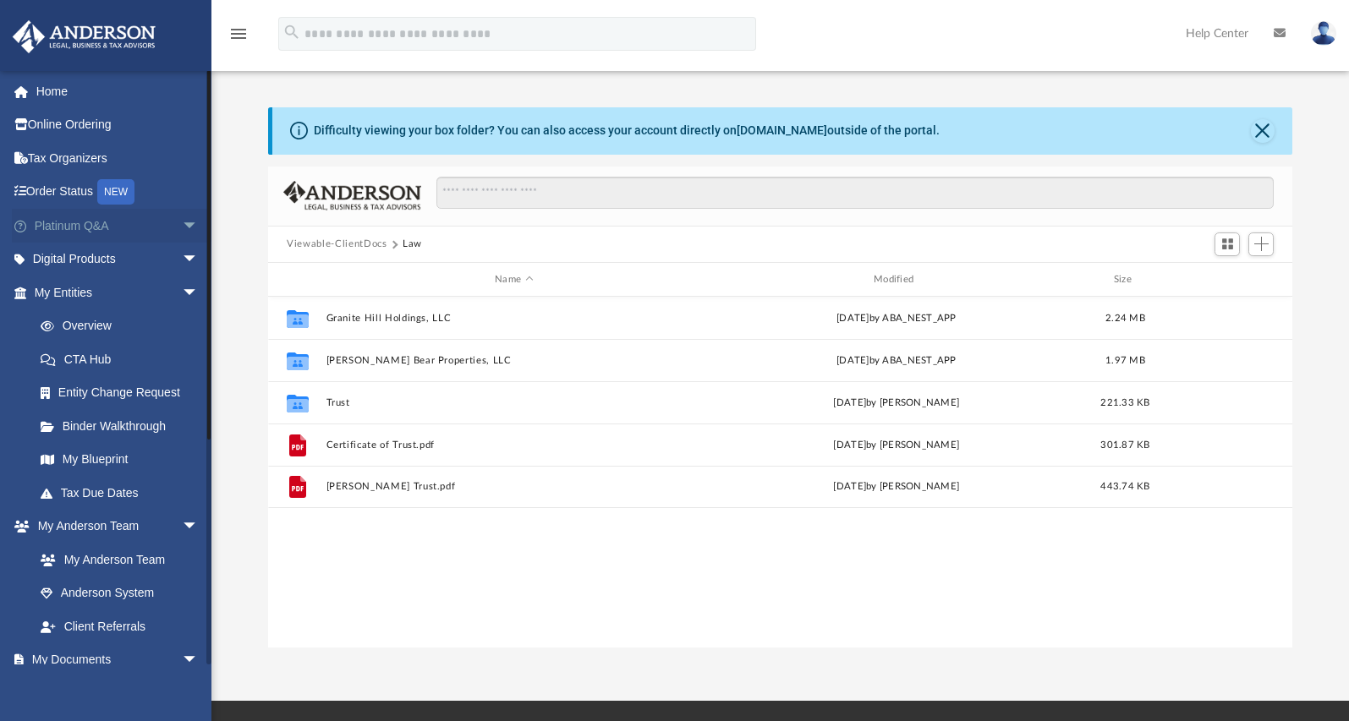
click at [188, 225] on span "arrow_drop_down" at bounding box center [199, 226] width 34 height 35
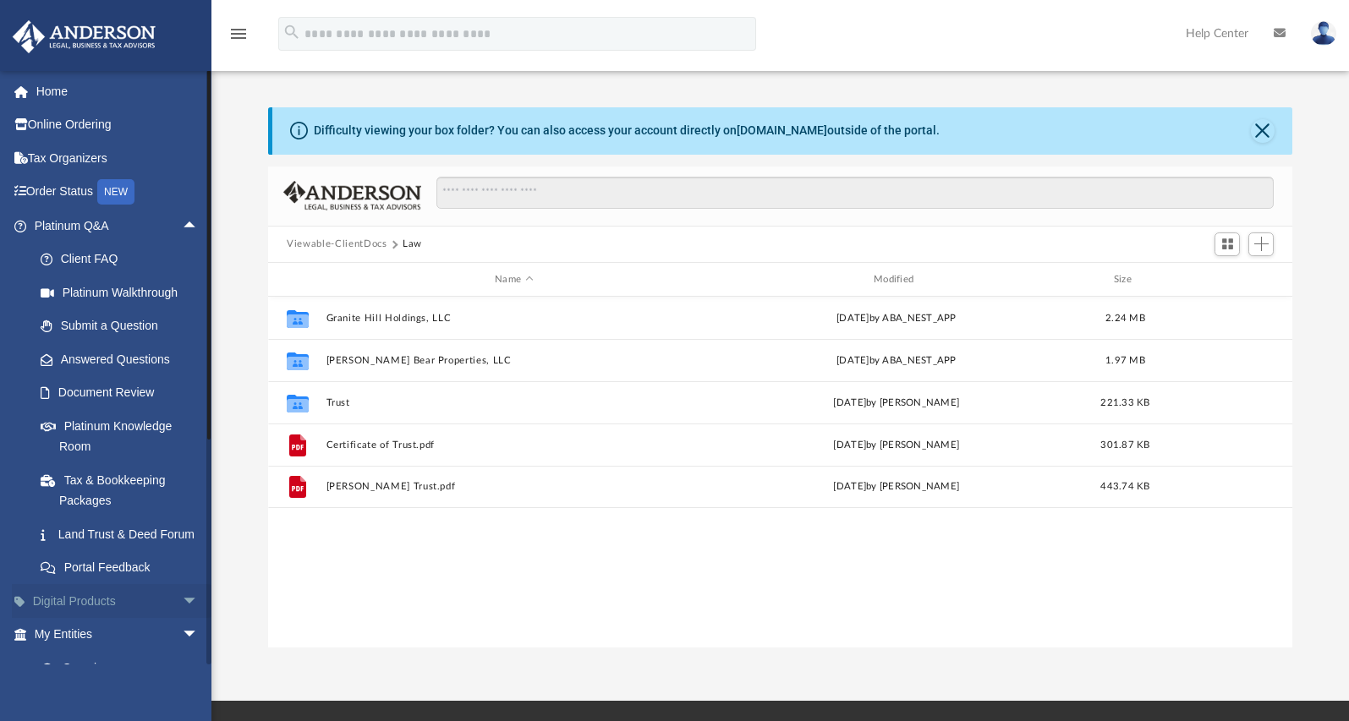
click at [182, 619] on span "arrow_drop_down" at bounding box center [199, 601] width 34 height 35
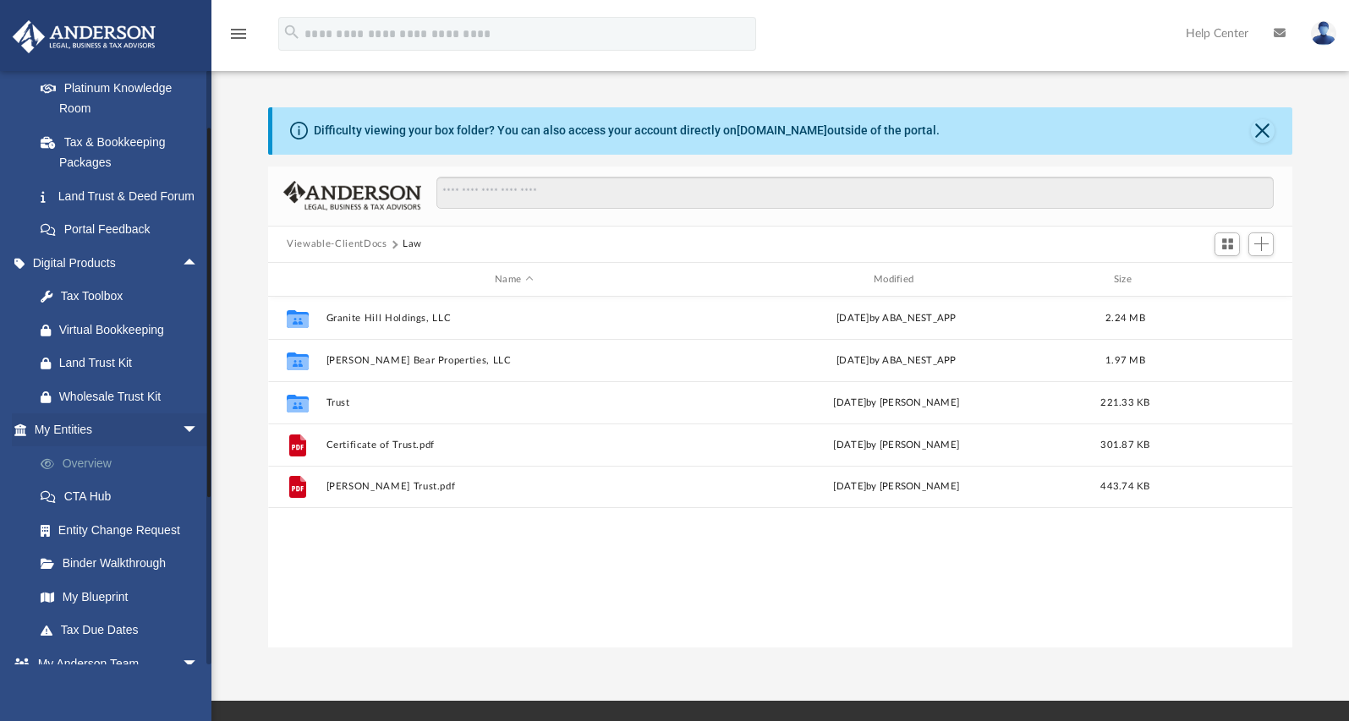
scroll to position [0, 0]
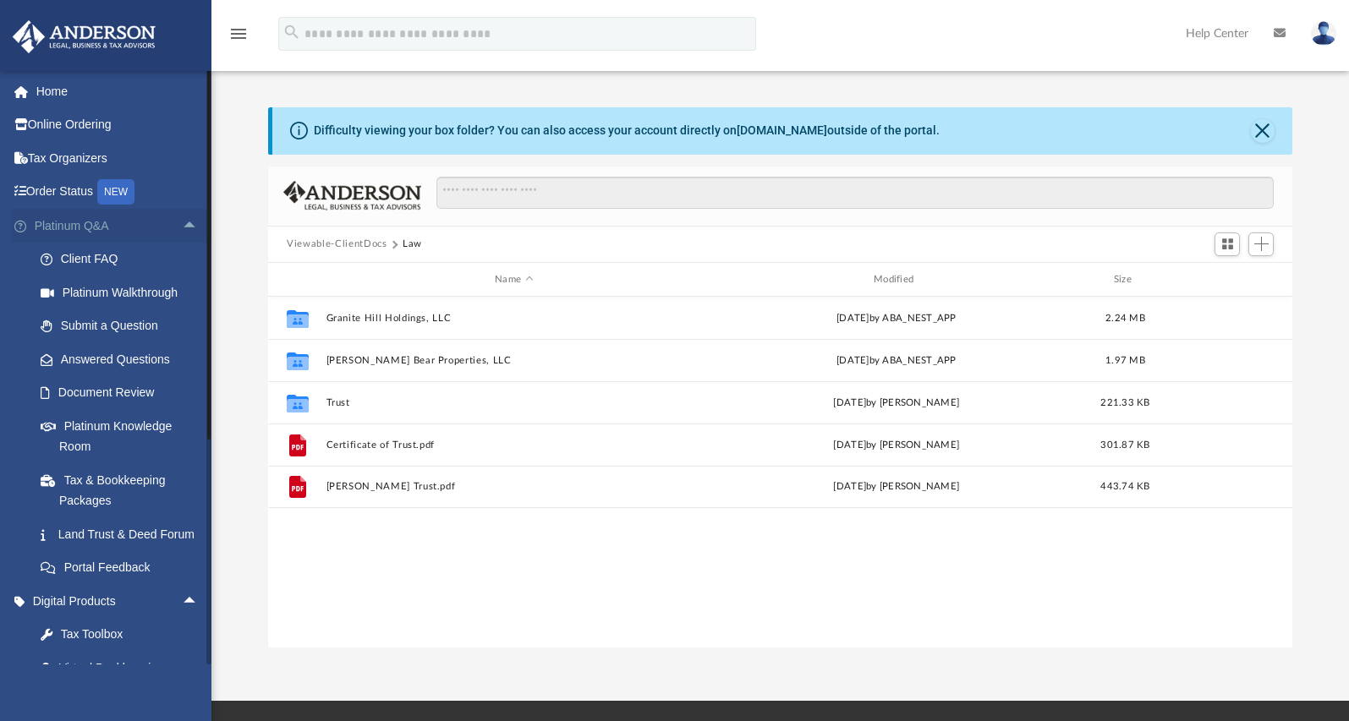
click at [182, 224] on span "arrow_drop_up" at bounding box center [199, 226] width 34 height 35
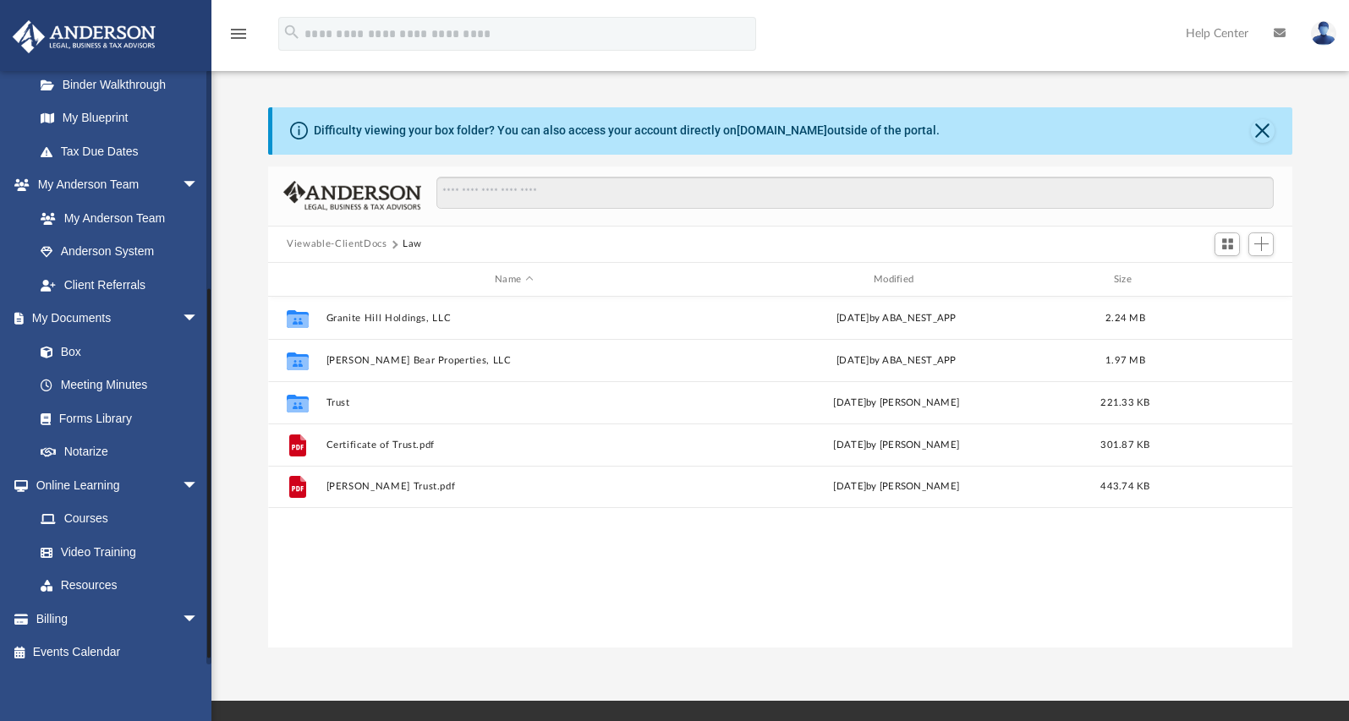
scroll to position [484, 0]
